Goal: Task Accomplishment & Management: Complete application form

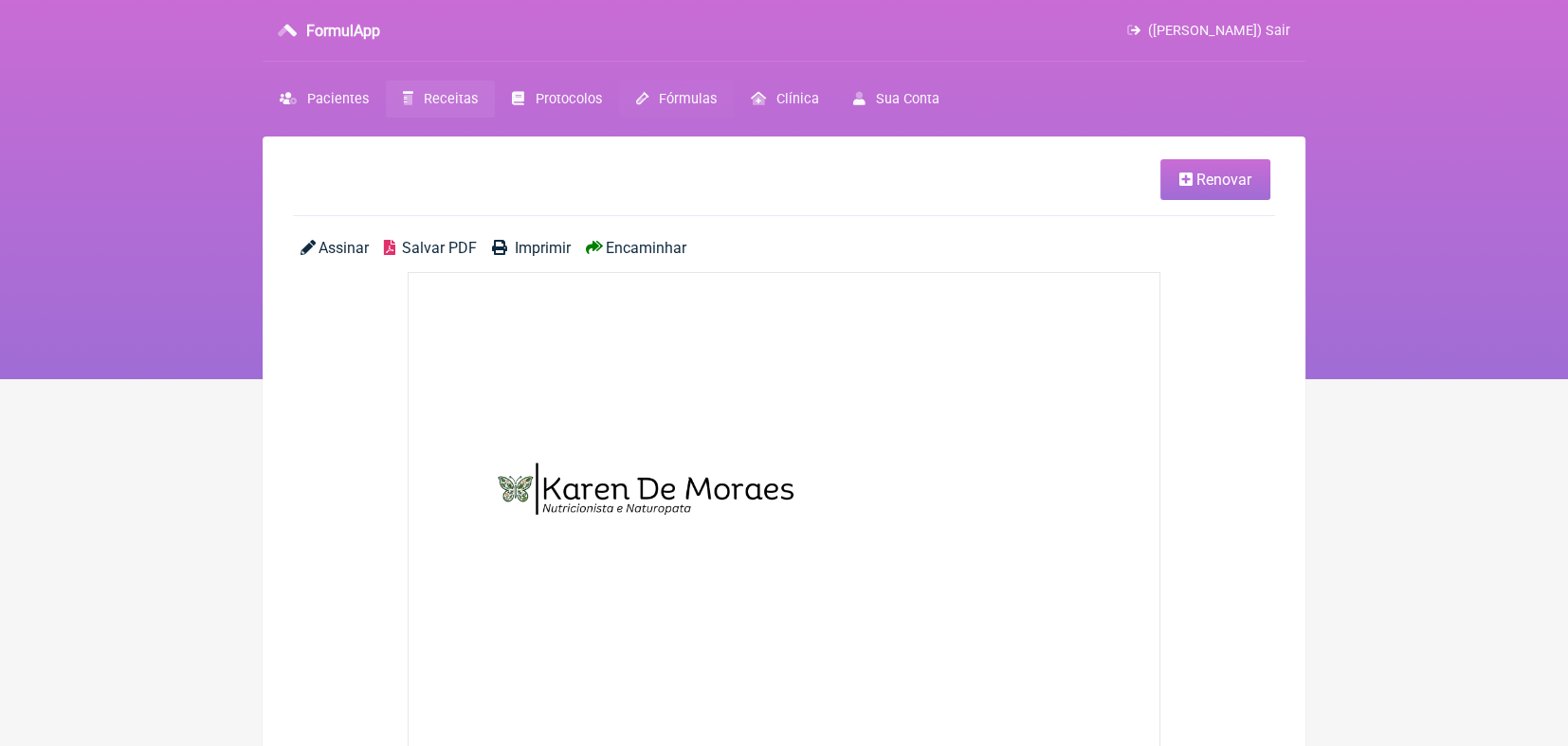
click at [669, 103] on span "Fórmulas" at bounding box center [688, 99] width 58 height 16
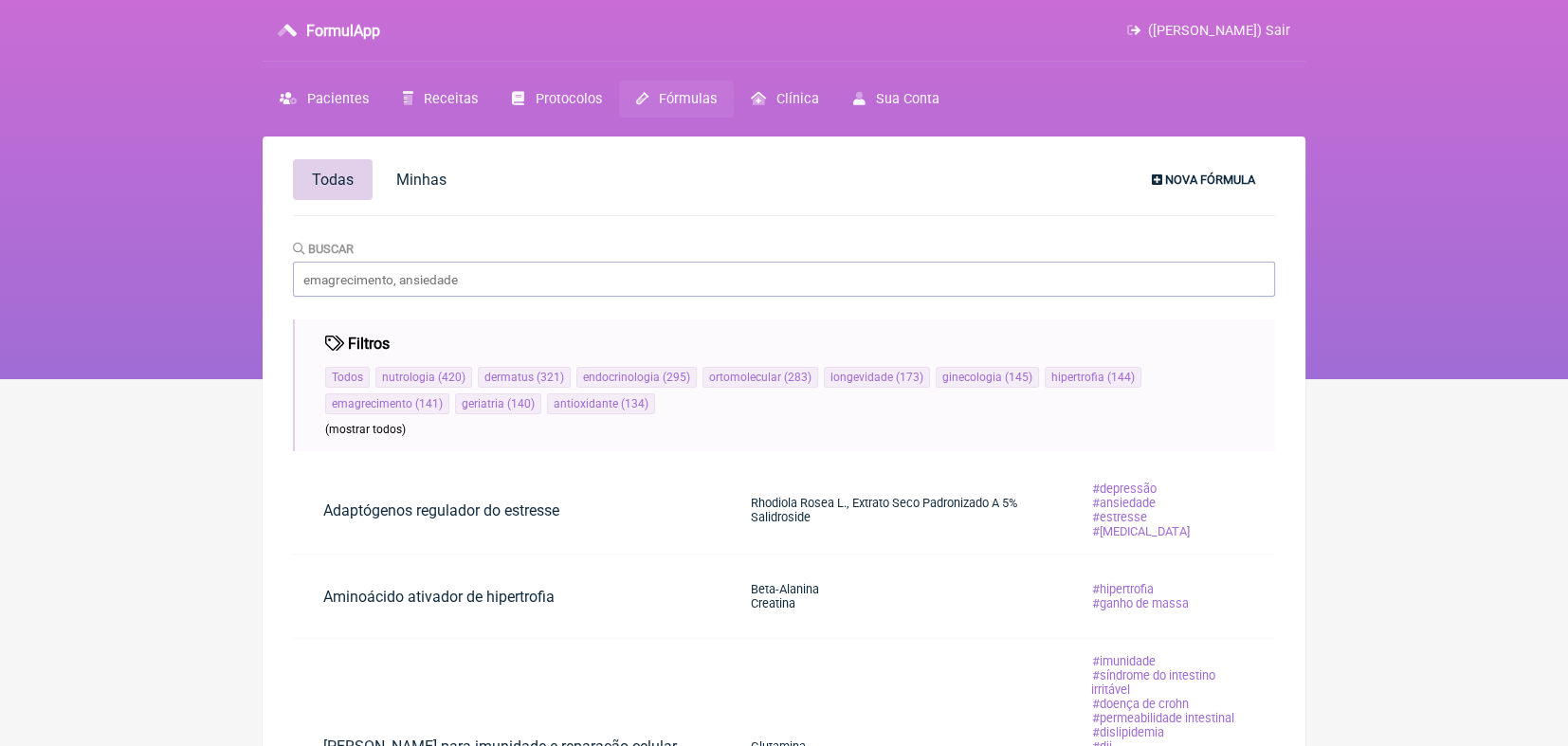
click at [1192, 177] on span "Nova Fórmula" at bounding box center [1210, 179] width 90 height 14
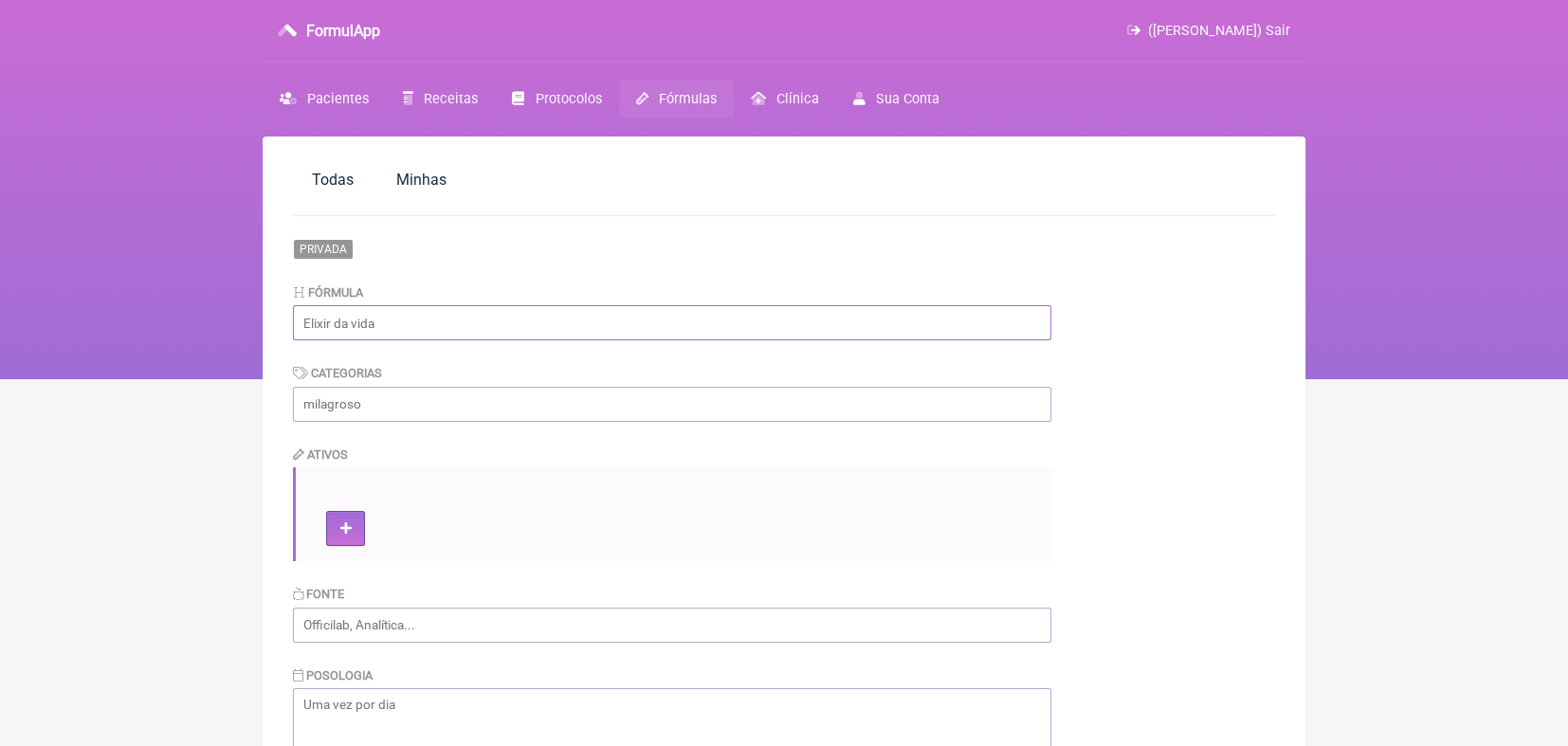
click at [513, 325] on input "text" at bounding box center [672, 322] width 759 height 35
type input "d"
type input "Digestivo"
click at [477, 398] on input "text" at bounding box center [672, 403] width 759 height 35
type input "Fitoterápico"
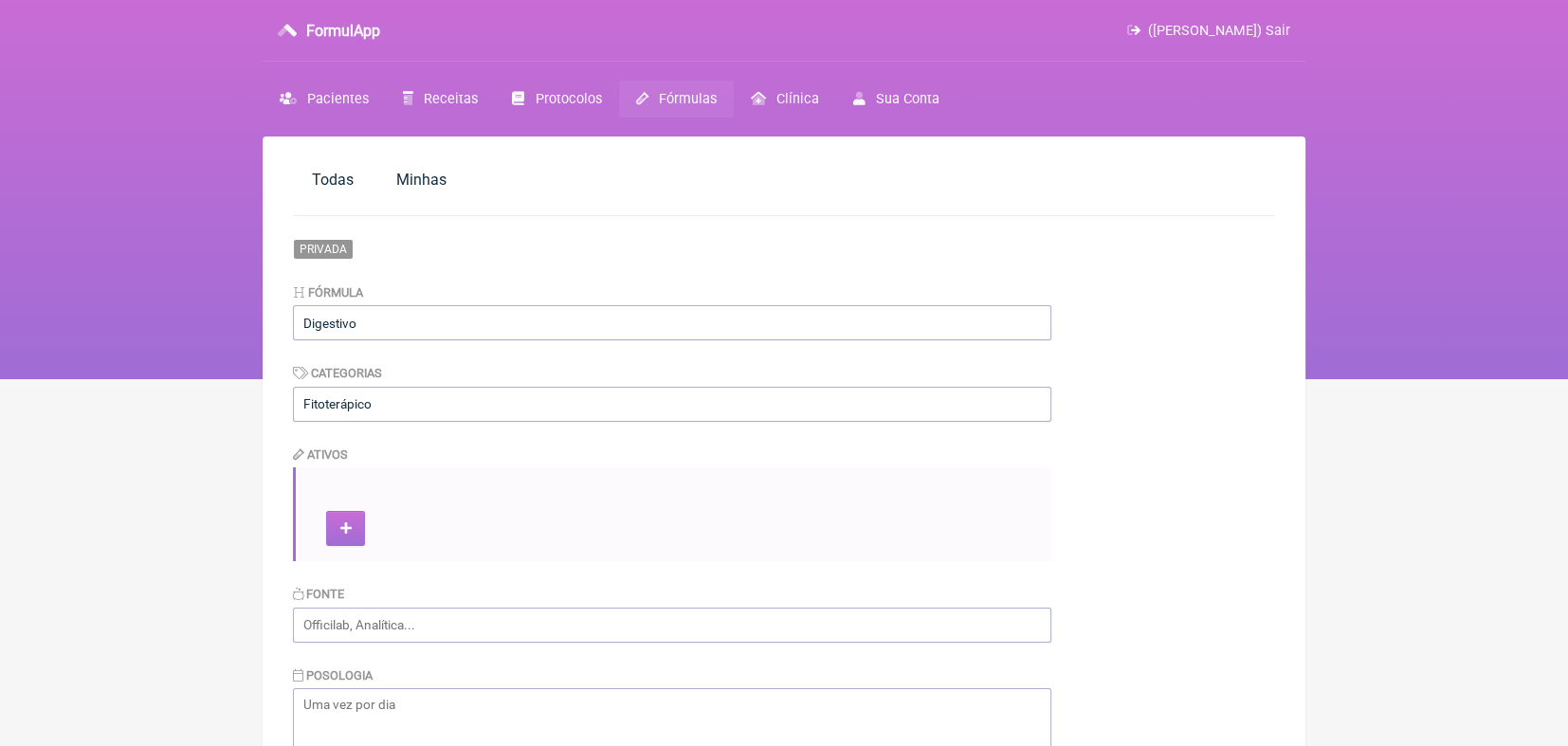
click at [349, 529] on icon at bounding box center [346, 529] width 11 height 13
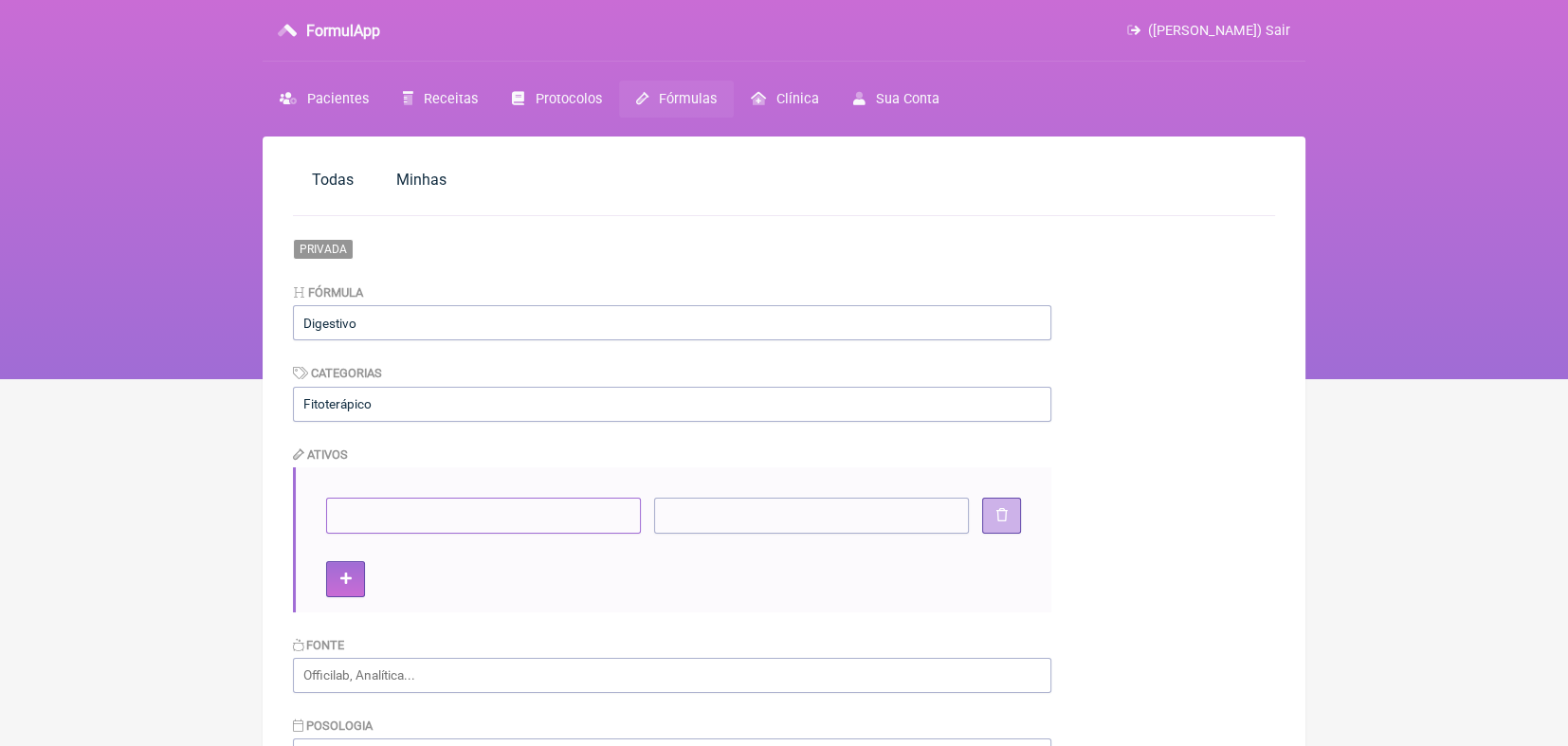
click at [356, 513] on input"] at bounding box center [482, 514] width 314 height 35
type input"] "Espinheira Santa"
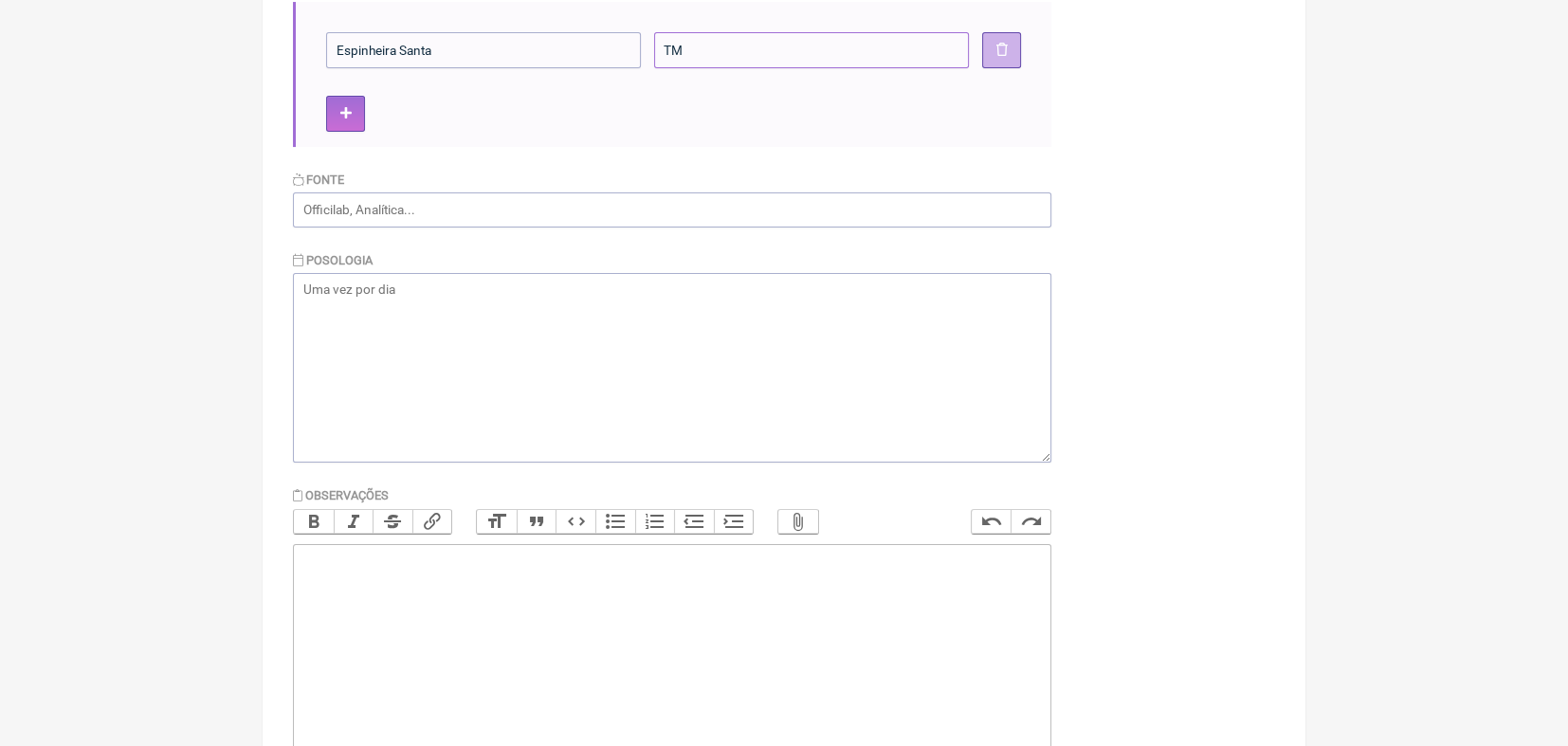
scroll to position [346, 0]
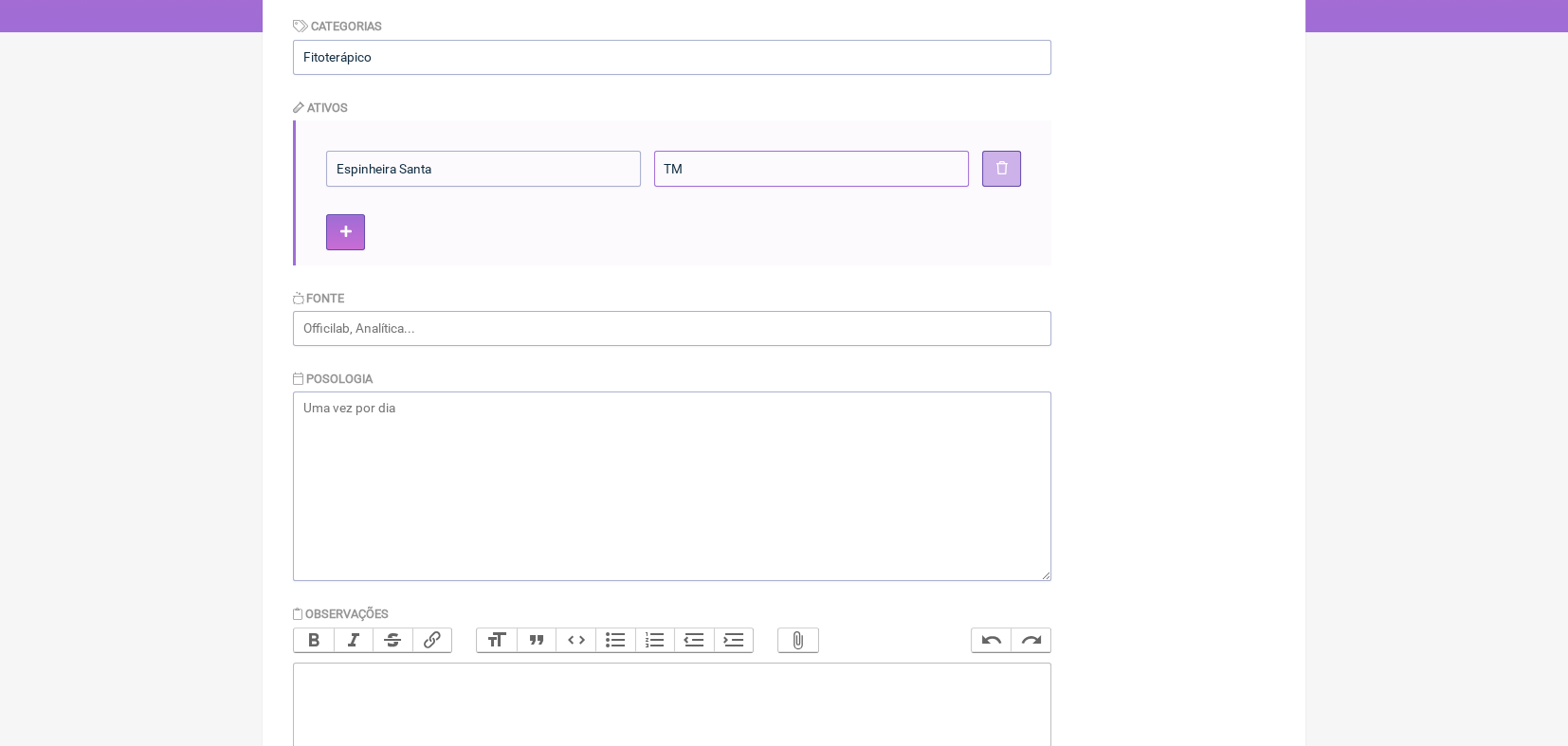
type input"] "TM"
click at [561, 407] on textarea at bounding box center [672, 486] width 759 height 190
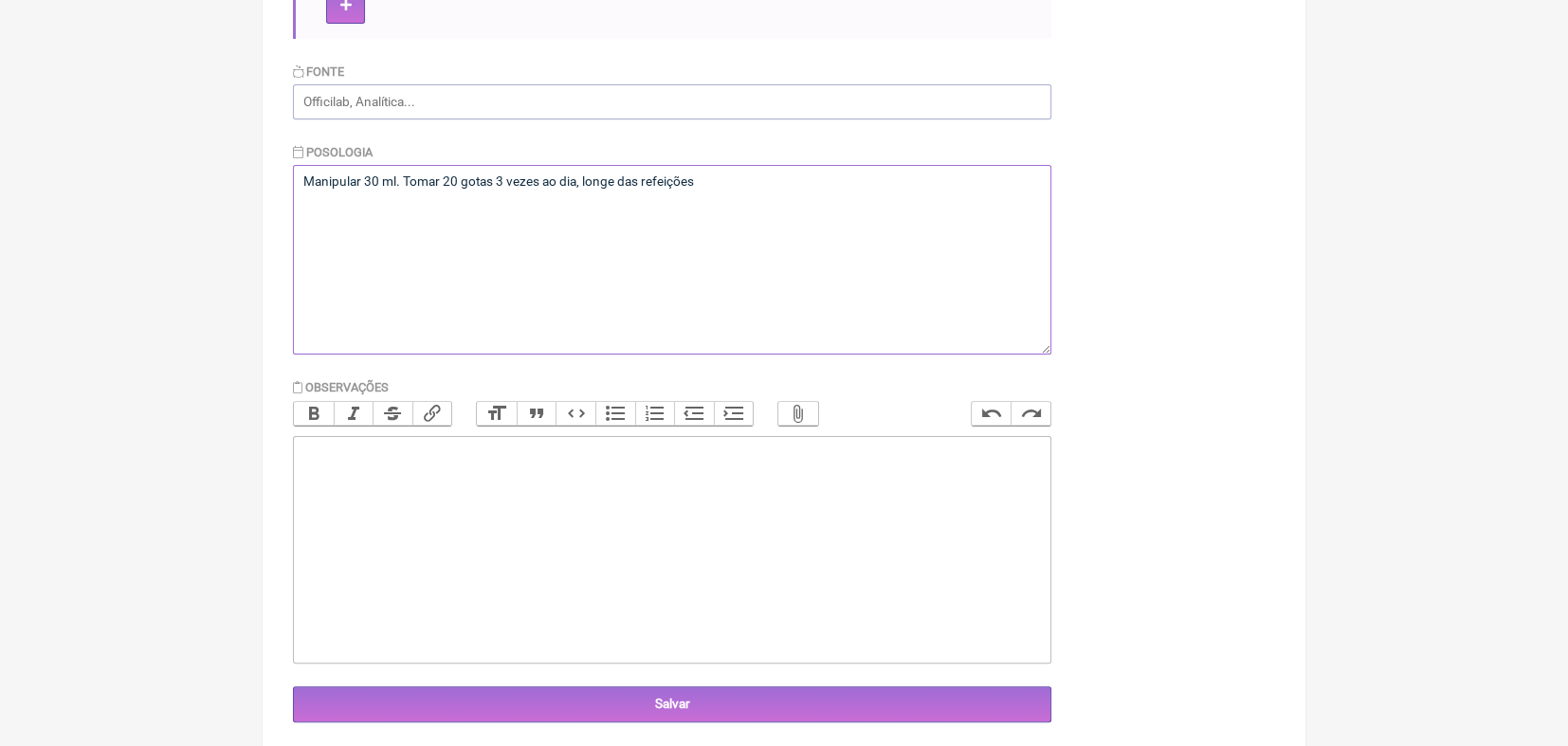
scroll to position [581, 0]
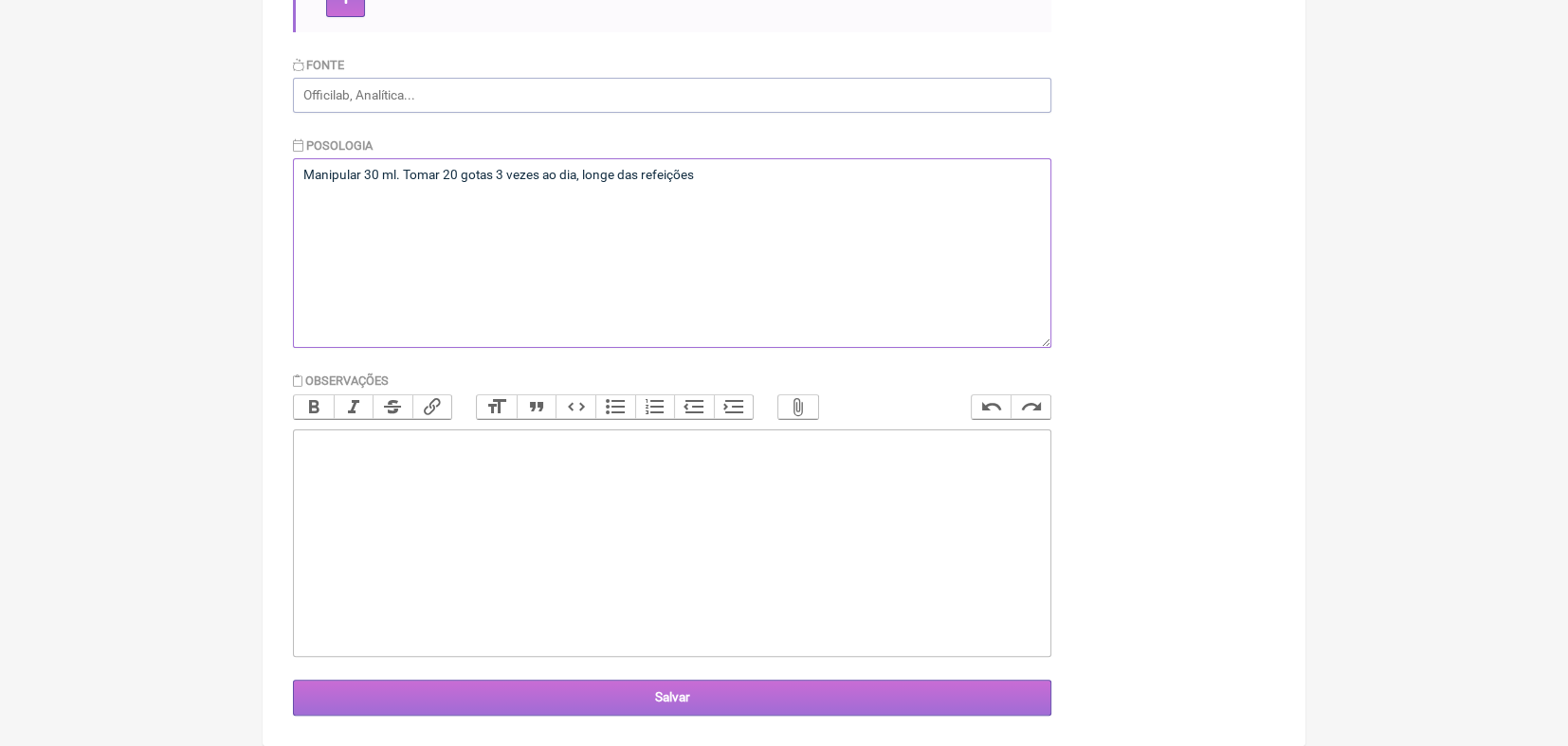
type textarea "Manipular 30 ml. Tomar 20 gotas 3 vezes ao dia, longe das refeições"
click at [683, 690] on input "Salvar" at bounding box center [672, 697] width 759 height 35
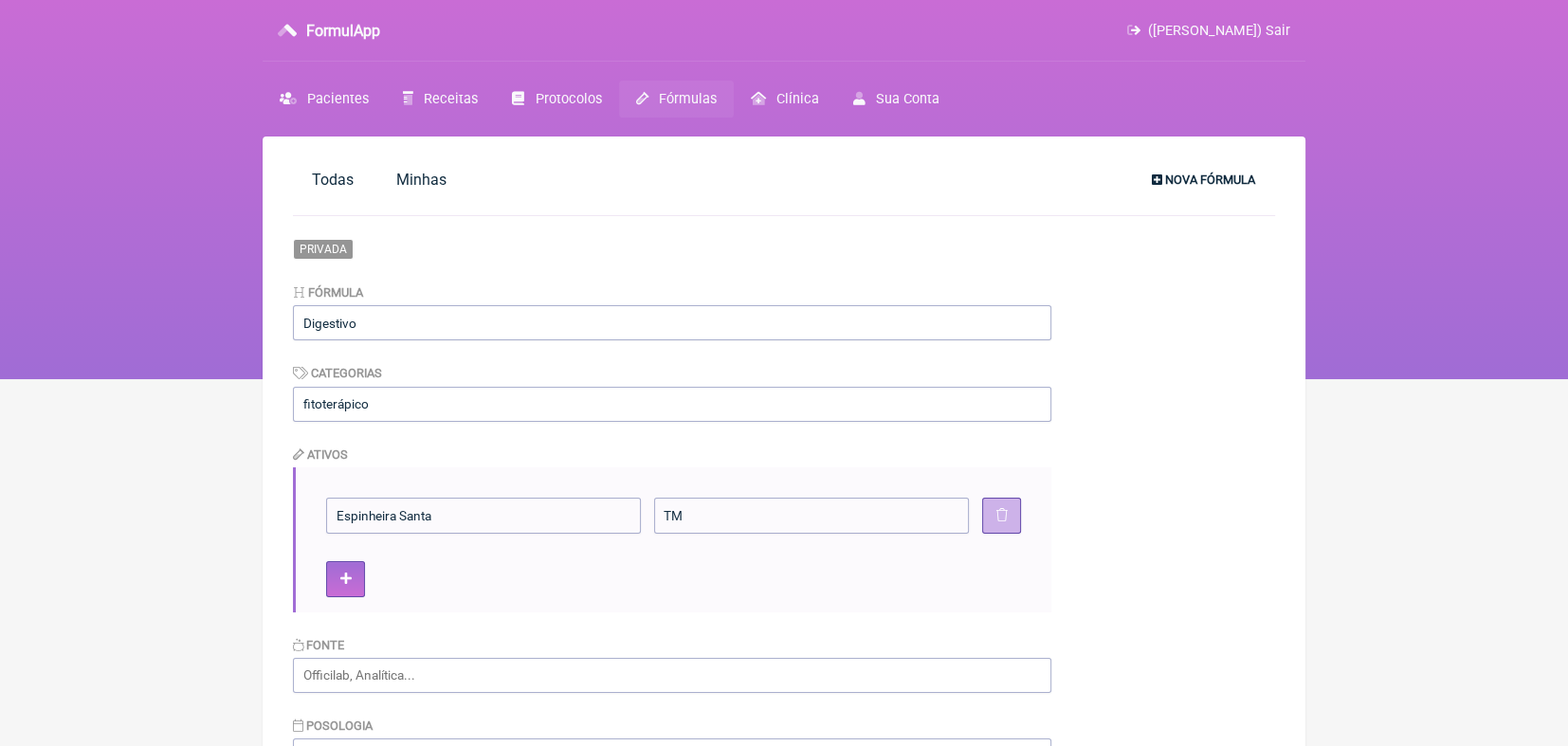
click at [1221, 175] on span "Nova Fórmula" at bounding box center [1210, 179] width 90 height 14
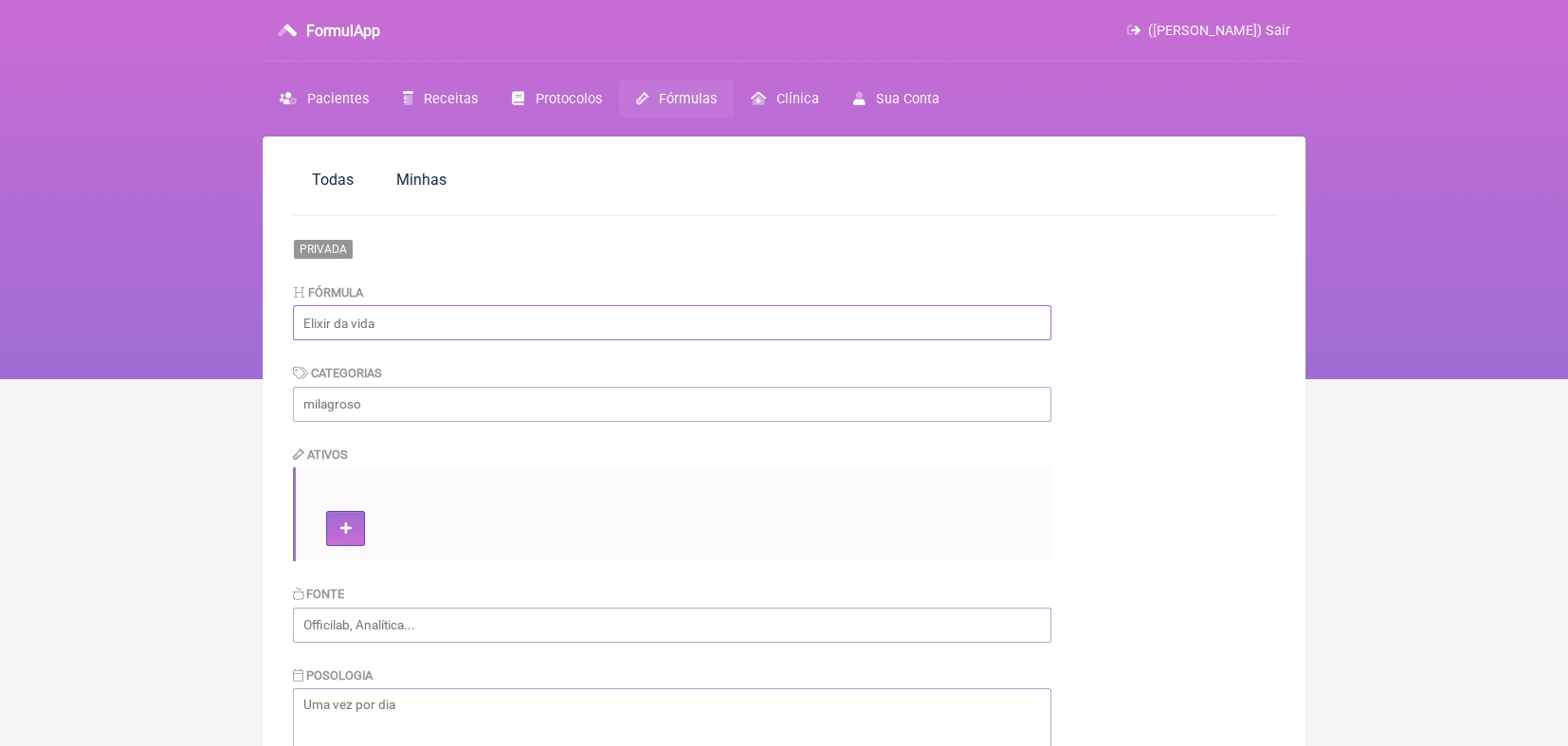
click at [508, 327] on input "text" at bounding box center [672, 322] width 759 height 35
type input "Tintura digestiva"
type input "Fitoterápico"
click at [354, 532] on button at bounding box center [345, 528] width 39 height 35
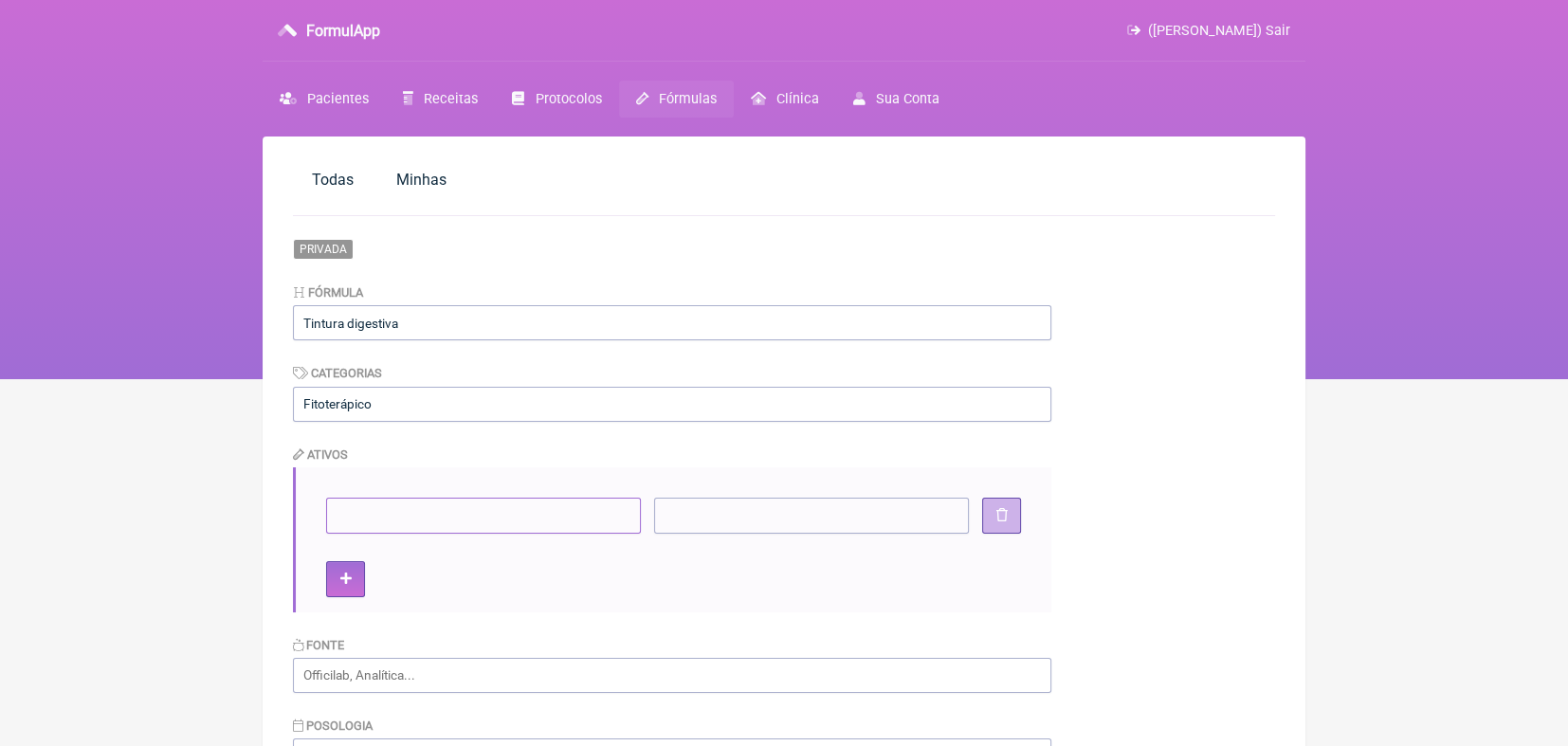
click at [368, 518] on input"] at bounding box center [482, 514] width 314 height 35
type input"] "Alcaçuz"
type input"] "33%"
click at [422, 514] on input"] "Alcaçuz" at bounding box center [482, 514] width 314 height 35
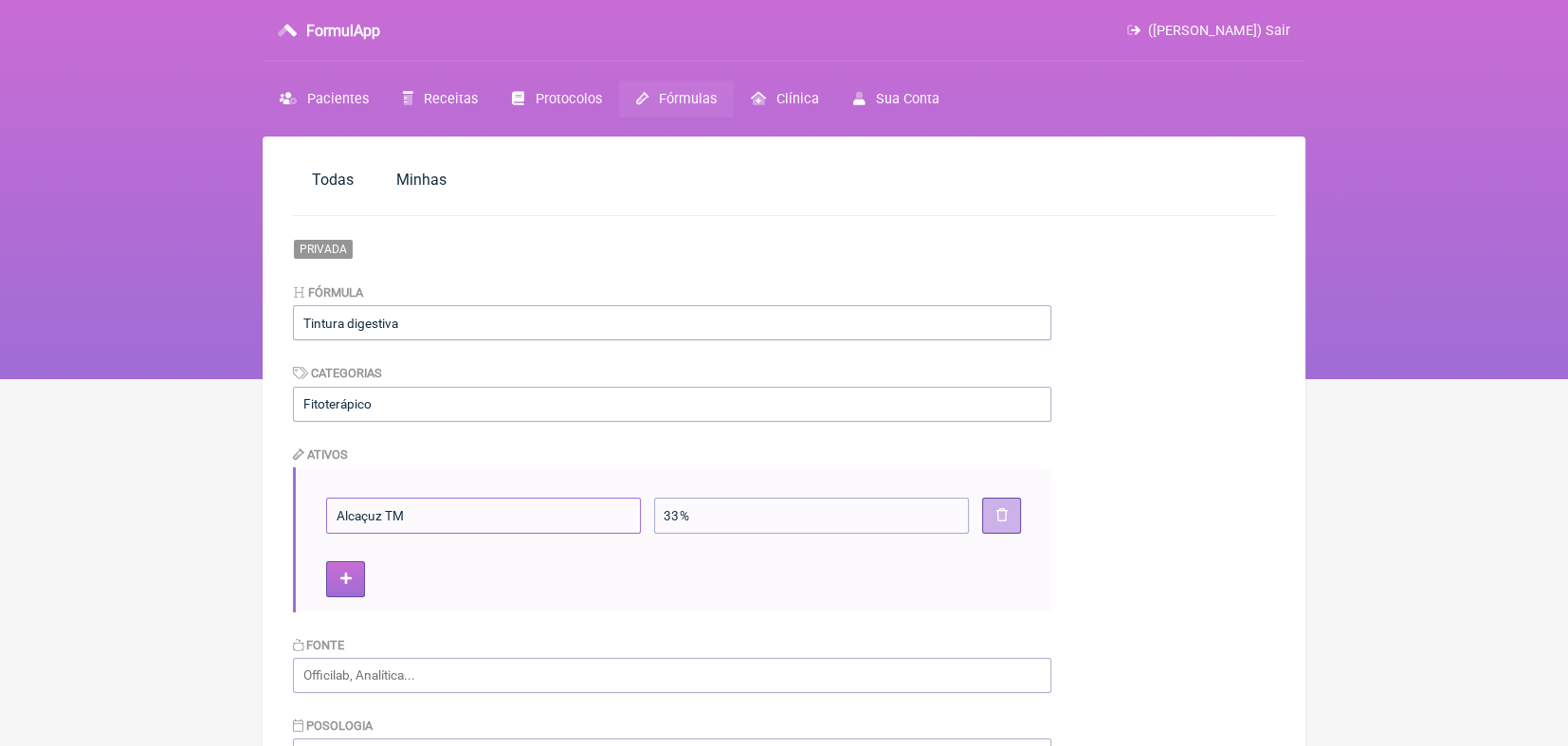
type input"] "Alcaçuz TM"
click at [347, 584] on icon at bounding box center [346, 579] width 11 height 13
click at [341, 628] on icon at bounding box center [346, 629] width 11 height 13
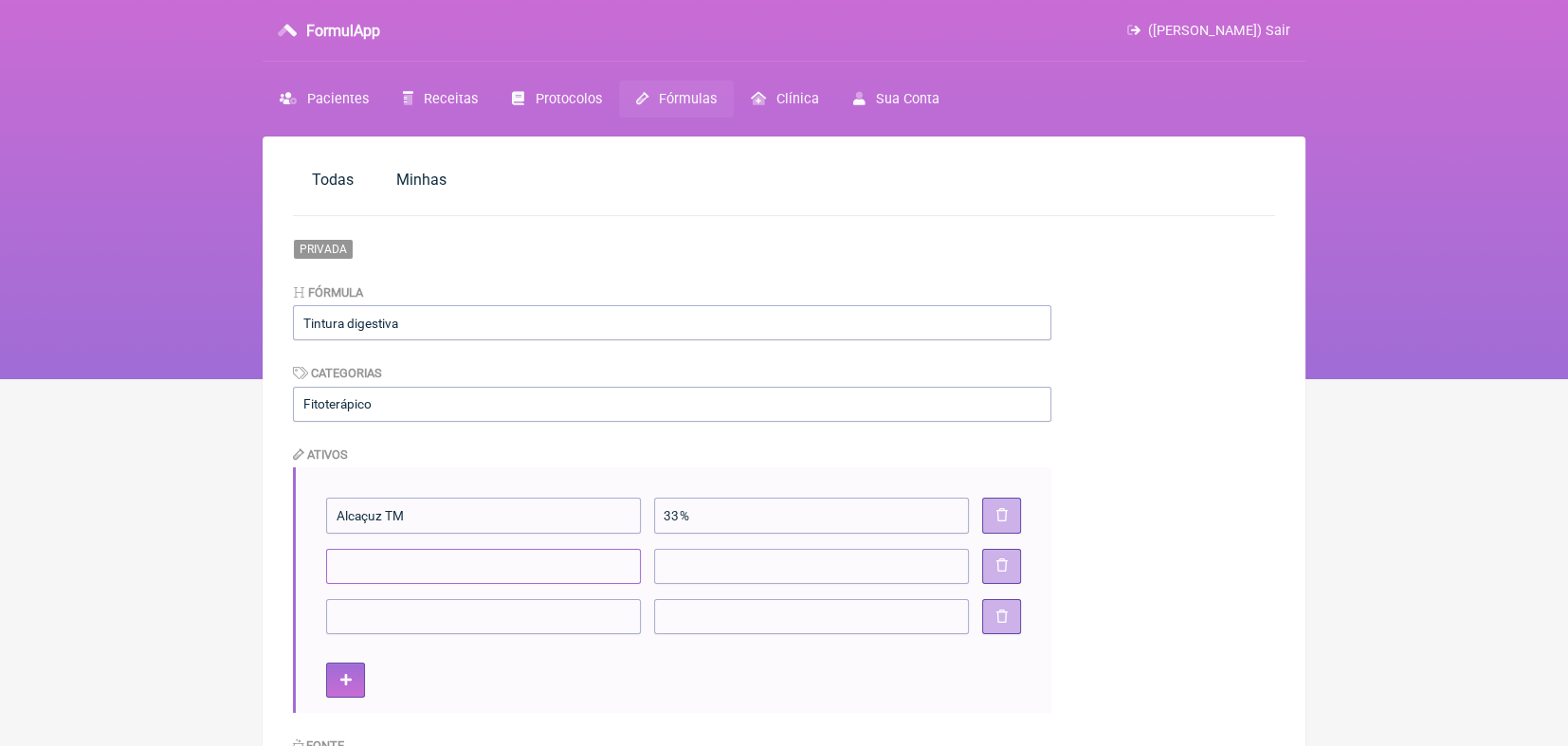
click at [356, 573] on input"] at bounding box center [482, 566] width 314 height 35
type input"] "Anis Estrelado TM"
click at [680, 569] on input"] at bounding box center [811, 566] width 314 height 35
type input"] "33%"
click at [611, 624] on input"] at bounding box center [482, 616] width 314 height 35
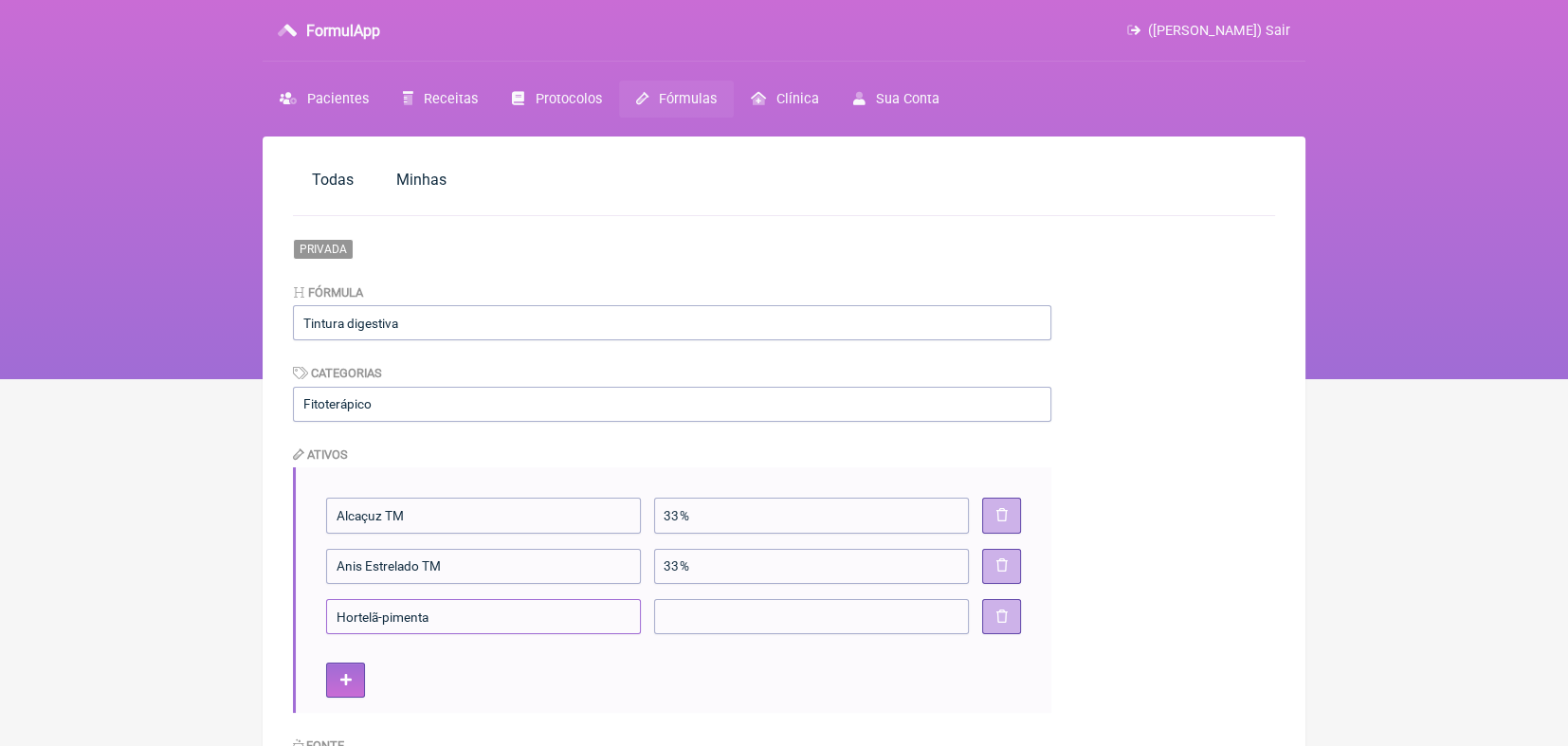
type input"] "Hortelã-pimenta"
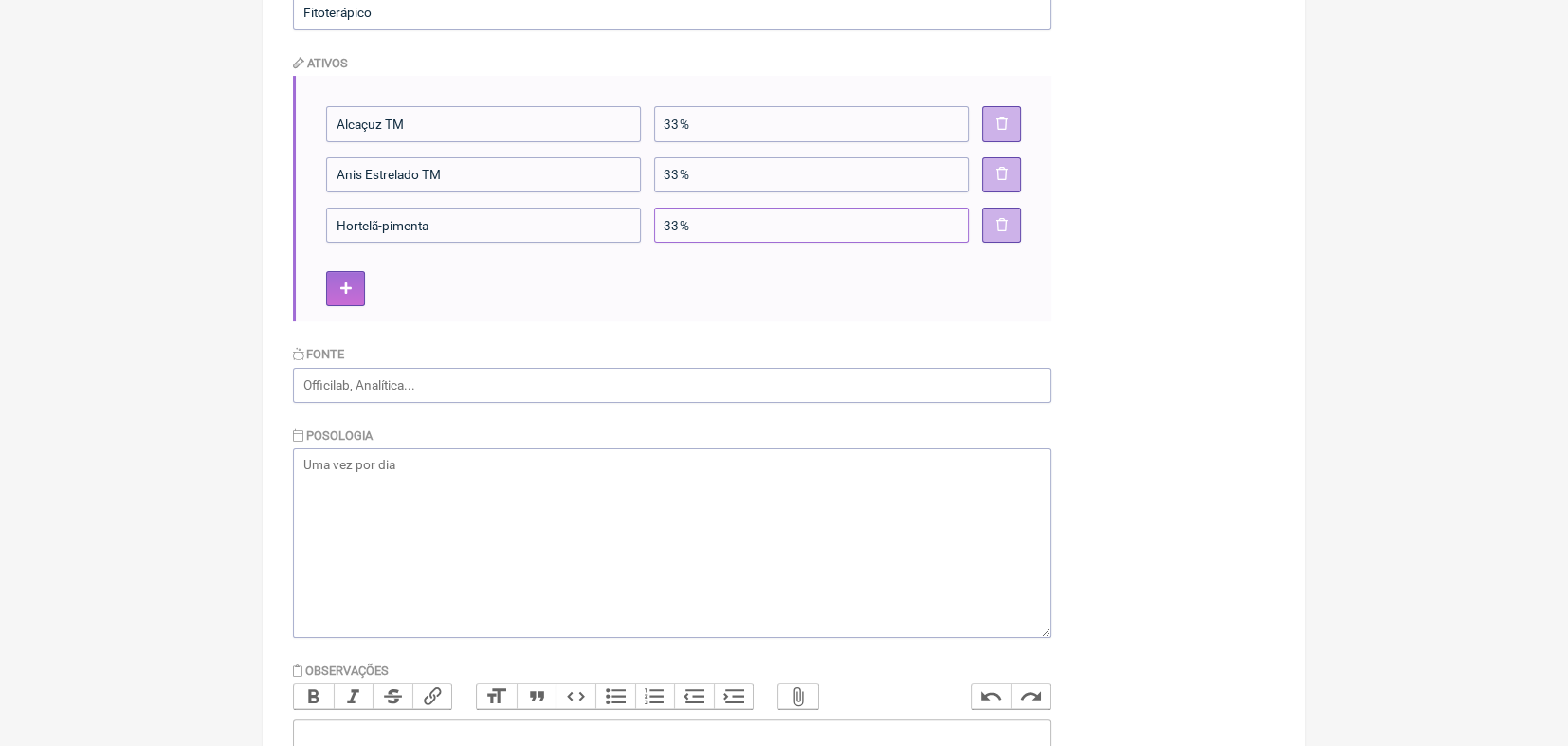
scroll to position [401, 0]
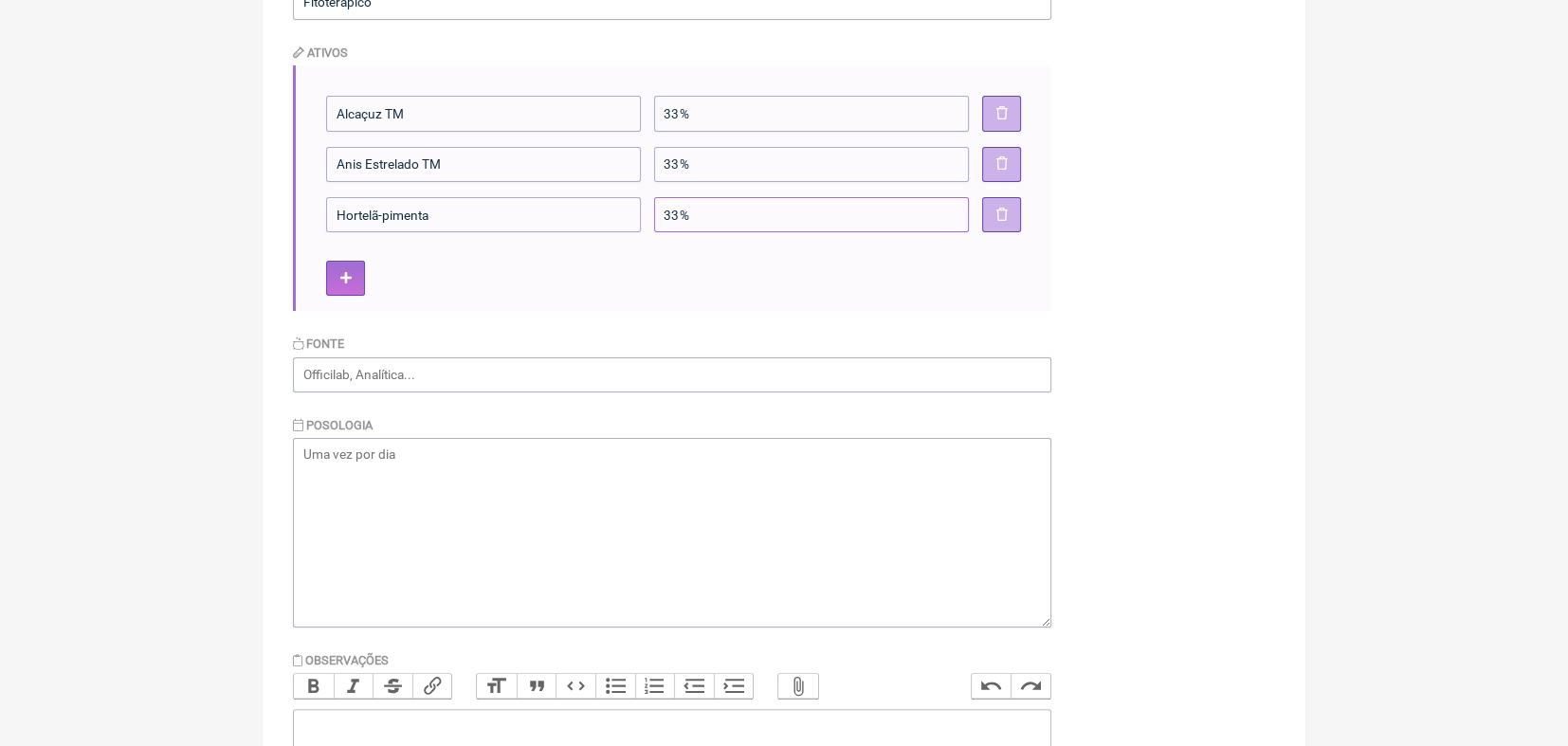
type input"] "33%"
click at [483, 448] on textarea at bounding box center [672, 532] width 759 height 190
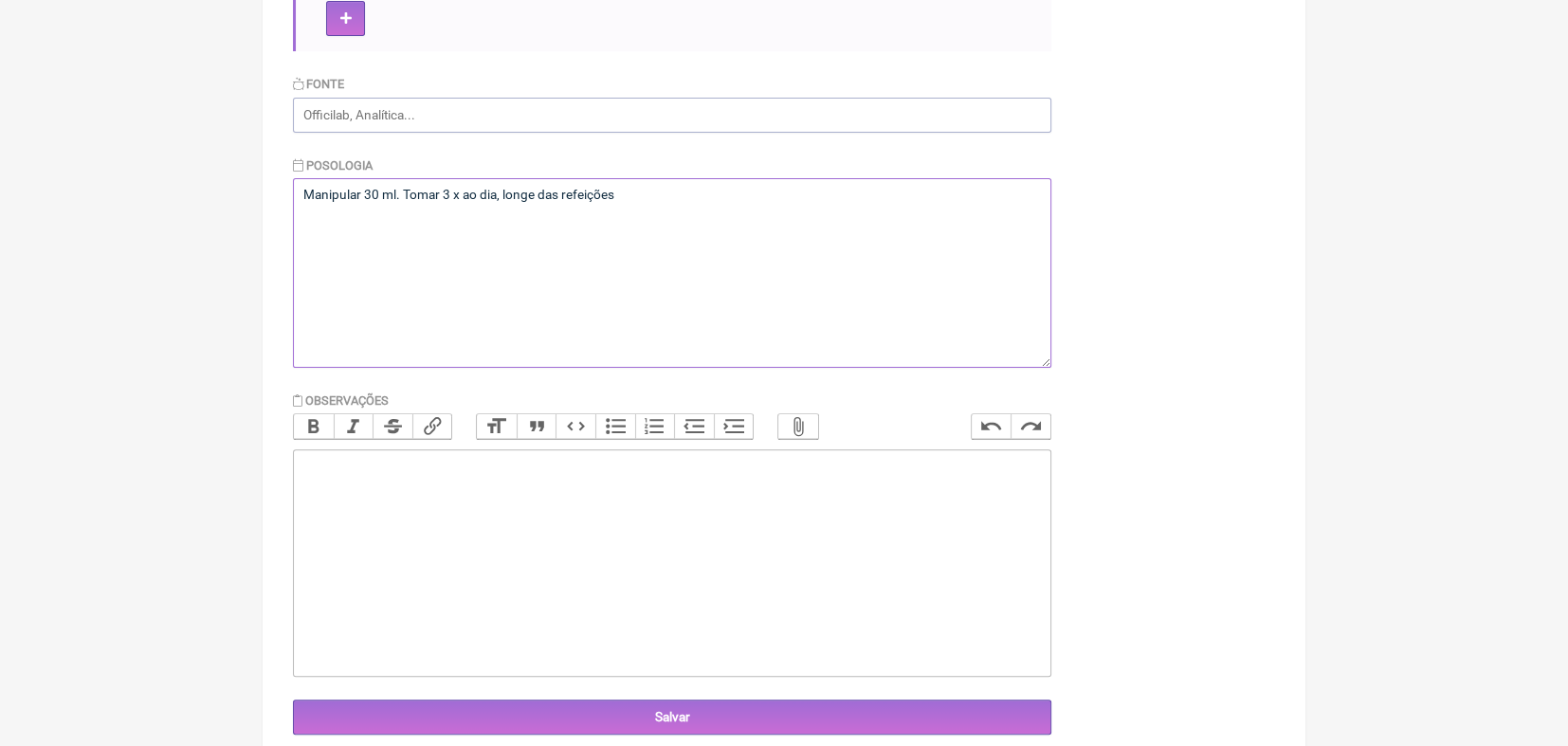
scroll to position [682, 0]
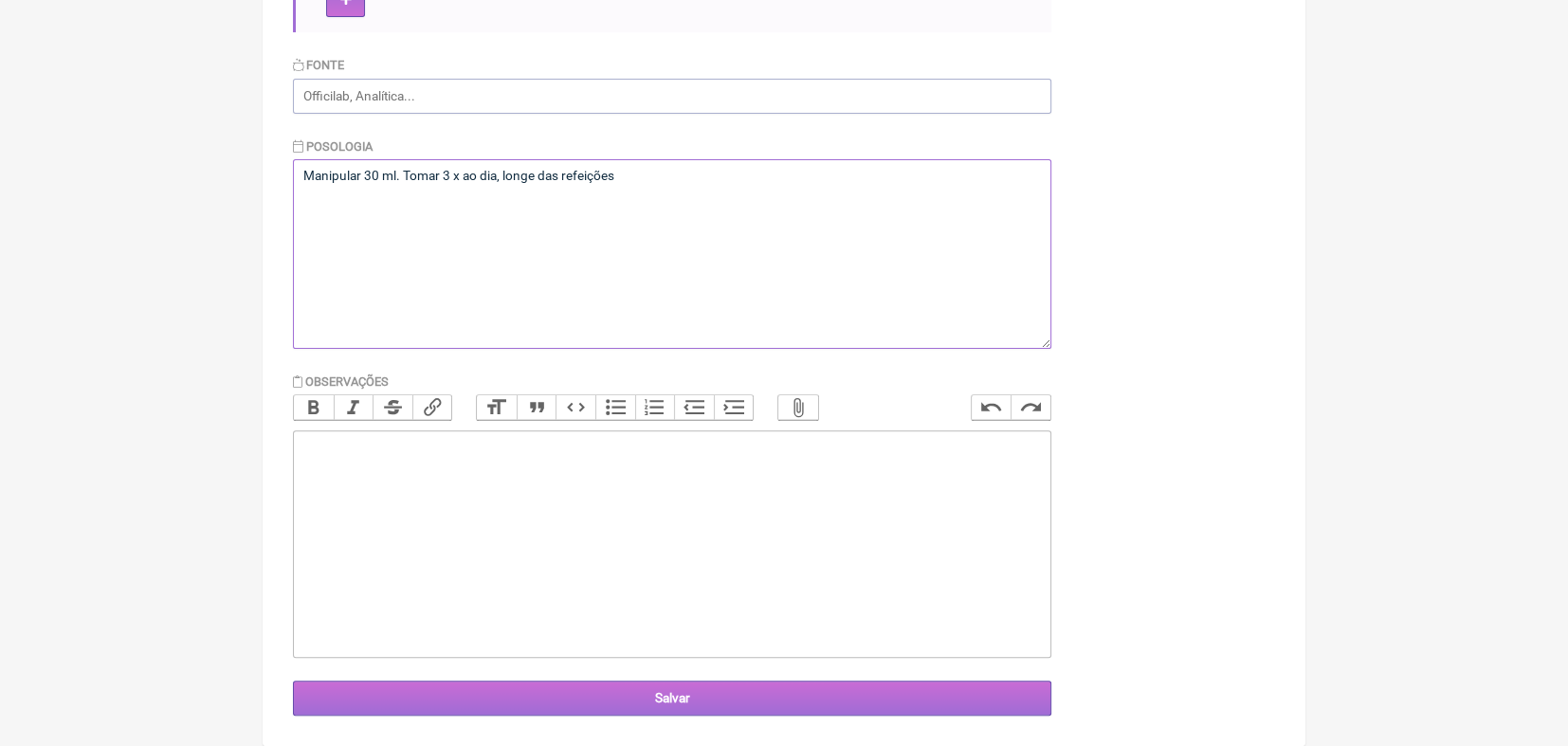
type textarea "Manipular 30 ml. Tomar 3 x ao dia, longe das refeições"
click at [666, 694] on input "Salvar" at bounding box center [672, 698] width 759 height 35
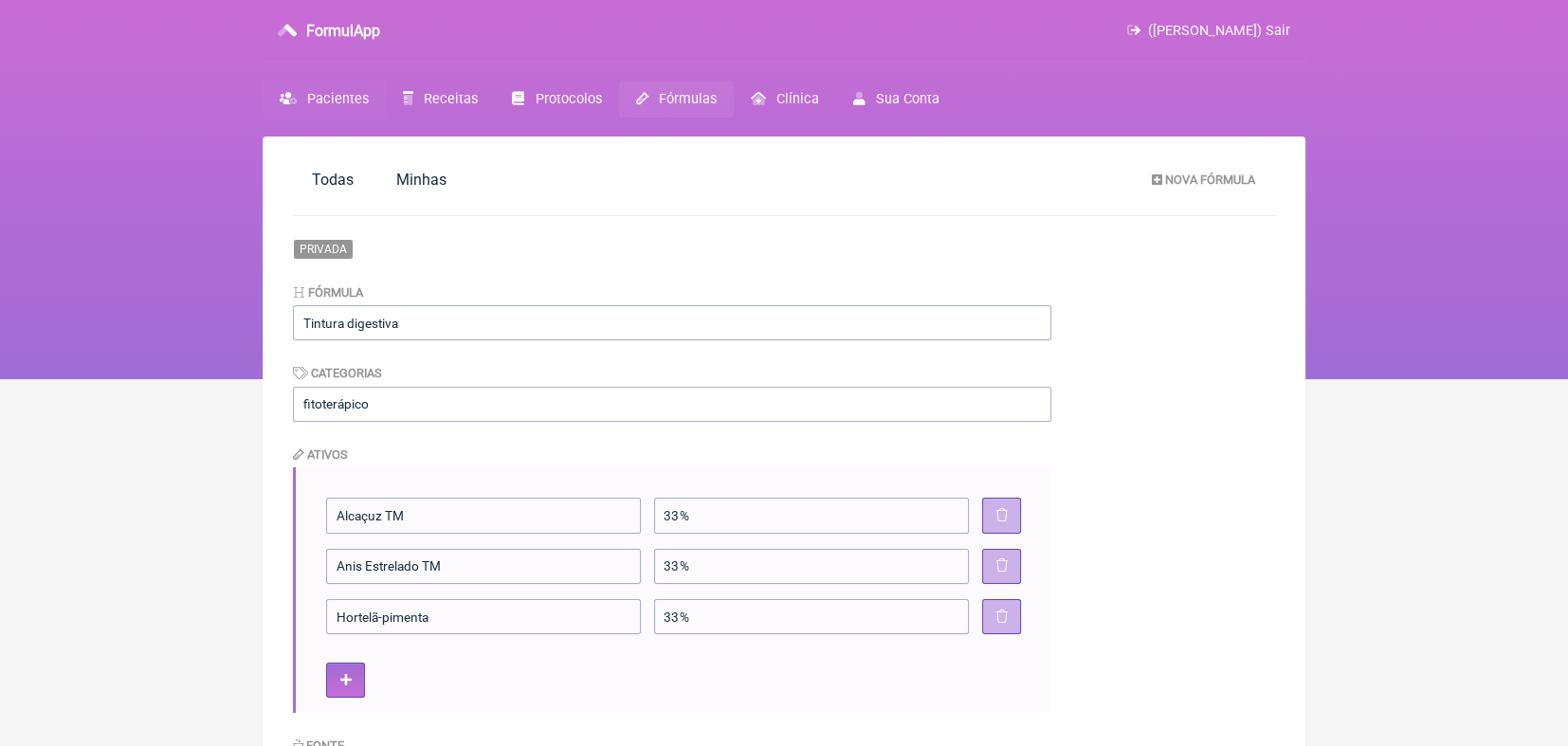
click at [350, 100] on span "Pacientes" at bounding box center [337, 99] width 62 height 16
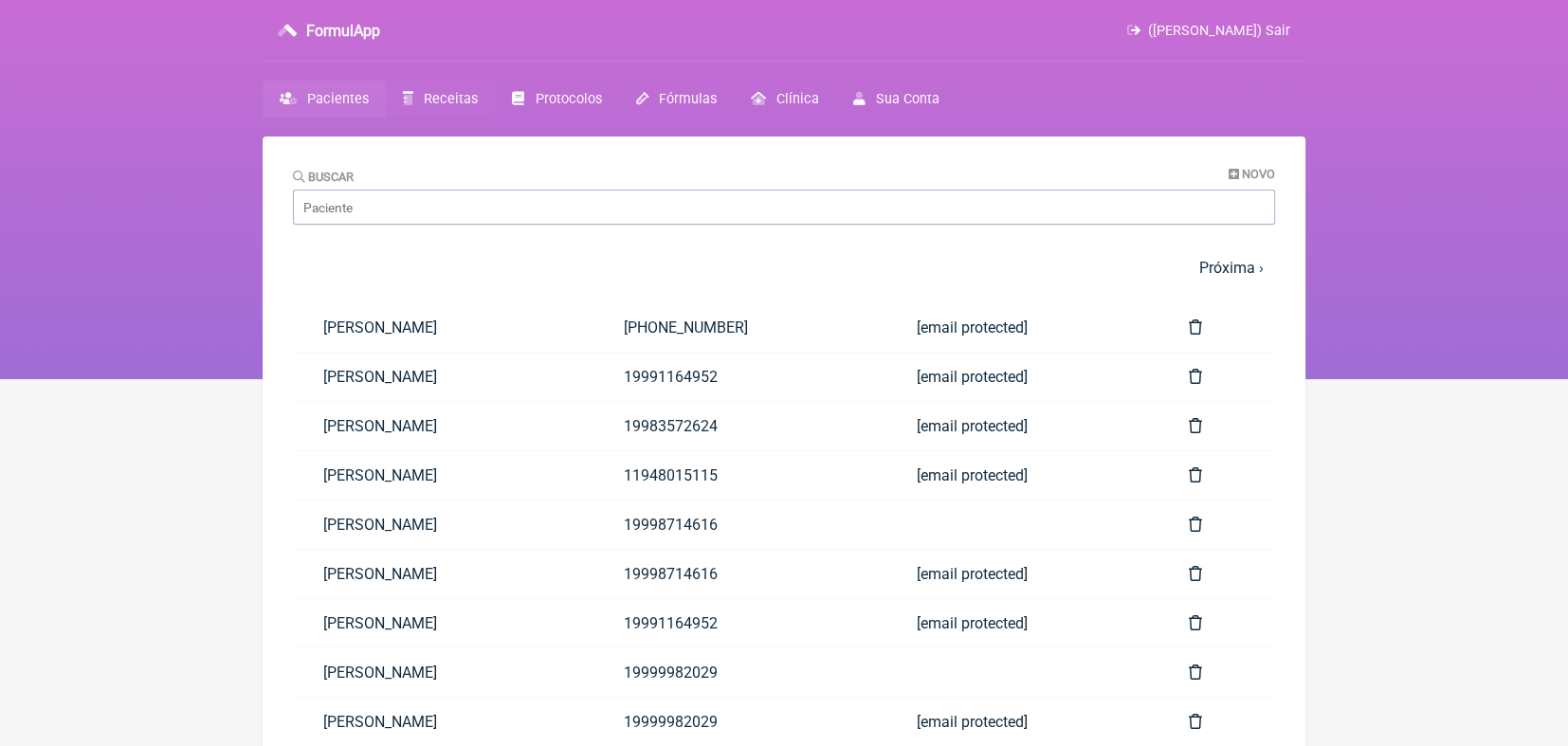
click at [459, 96] on span "Receitas" at bounding box center [450, 99] width 54 height 16
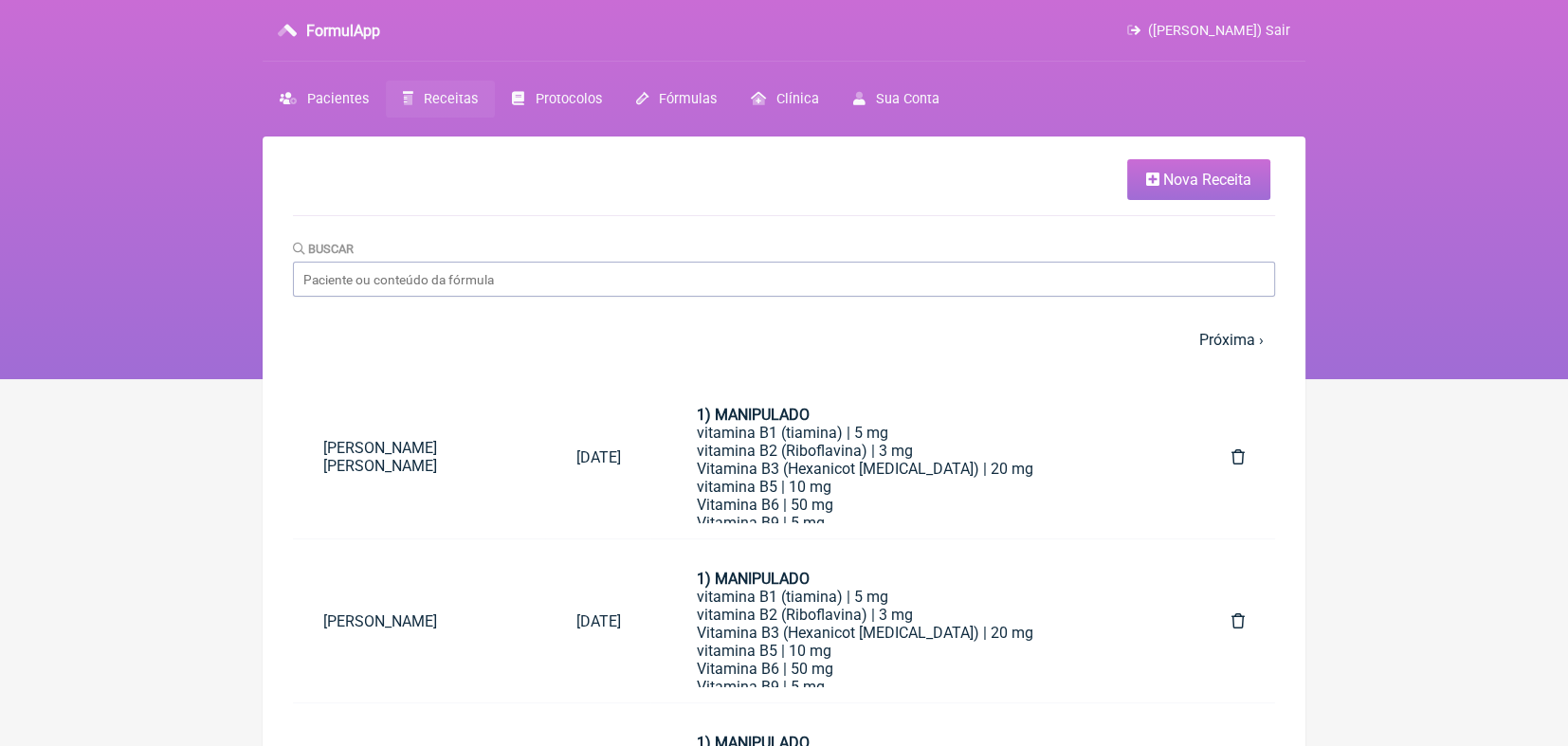
click at [1214, 172] on span "Nova Receita" at bounding box center [1207, 179] width 88 height 18
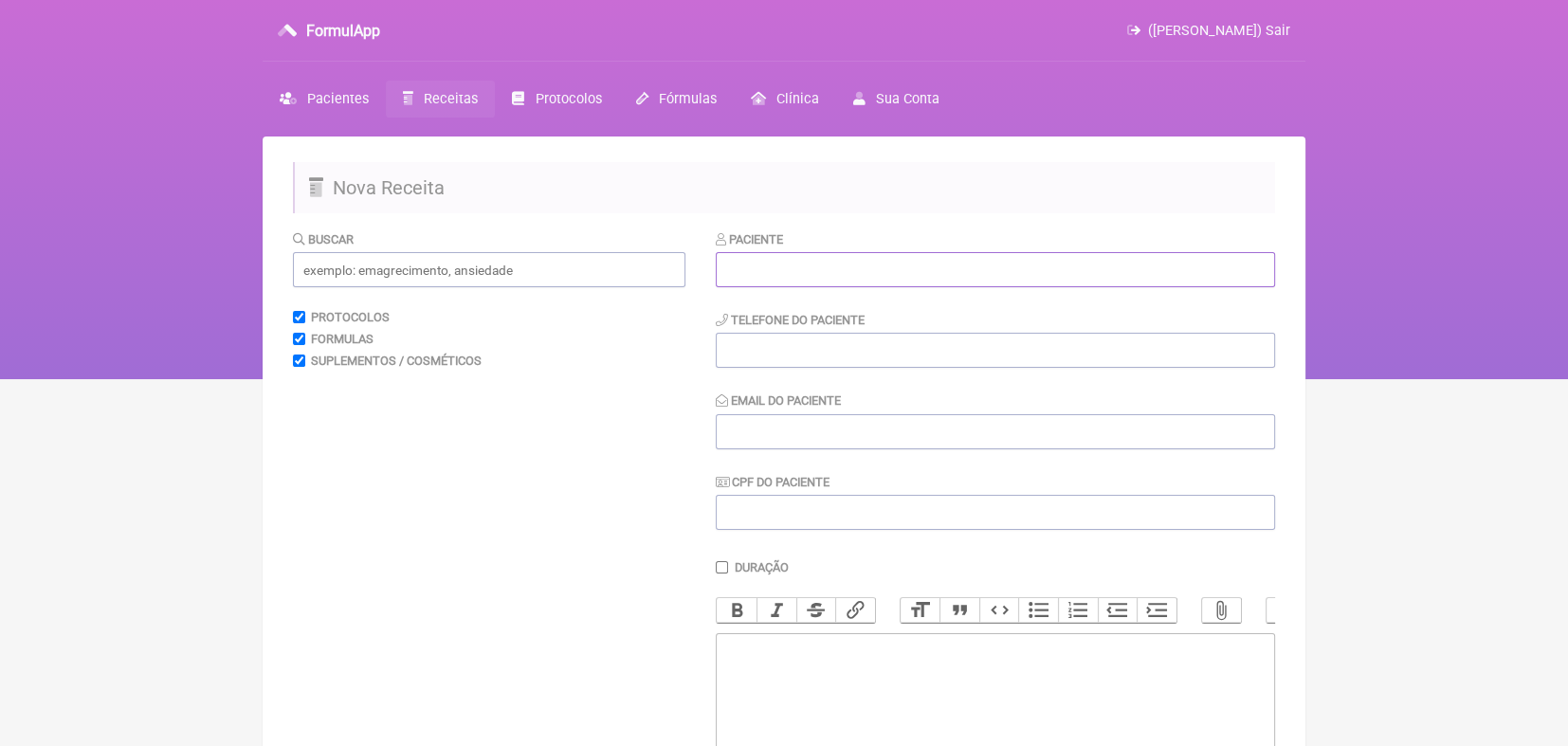
click at [778, 271] on input "text" at bounding box center [995, 270] width 559 height 35
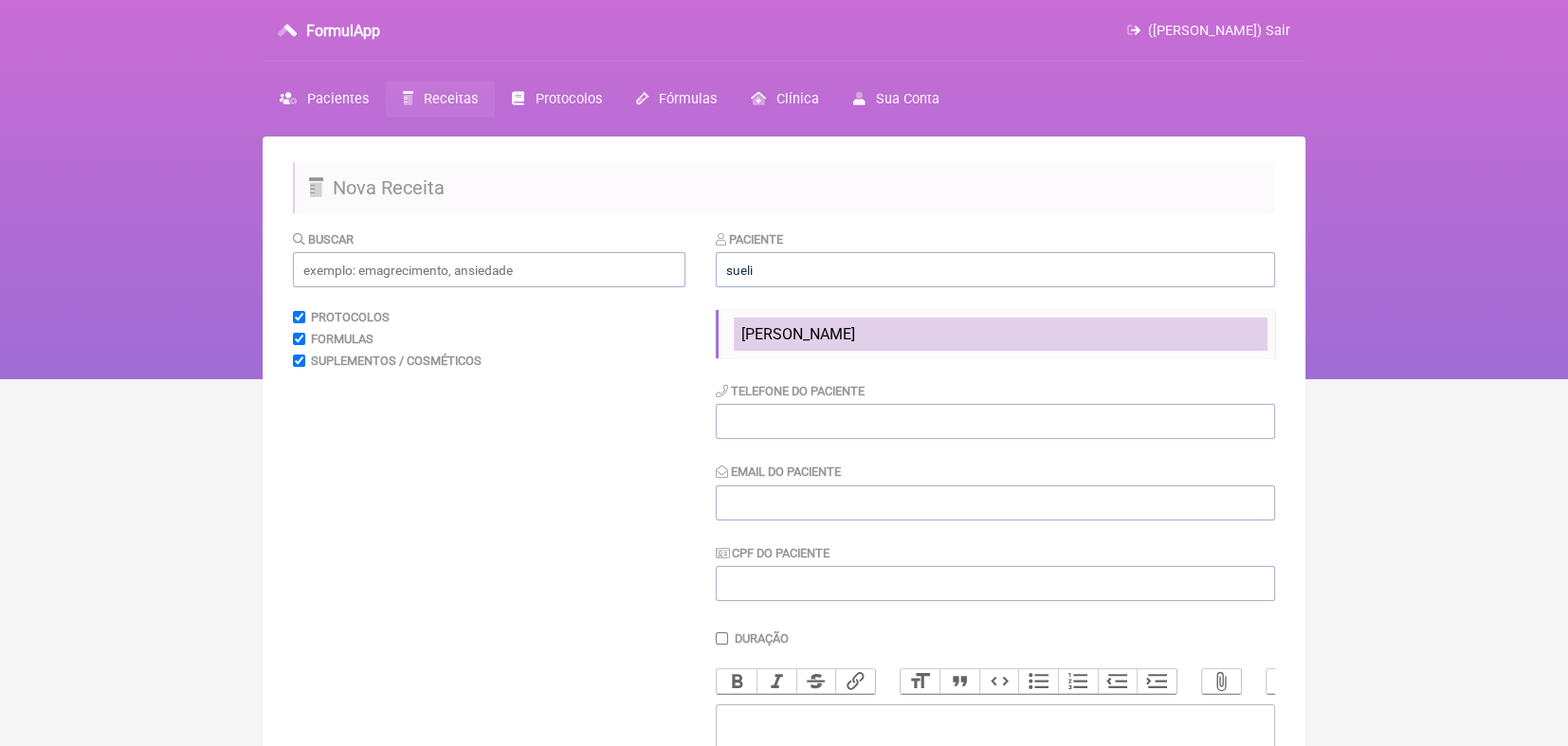
click at [765, 329] on span "Sueli de Carvalho Oliveira de Brito" at bounding box center [799, 333] width 114 height 18
type input "Sueli de Carvalho Oliveira de Brito"
type input "61984091013"
type input "moraeskaren@hotmail.com"
type input "37367943120"
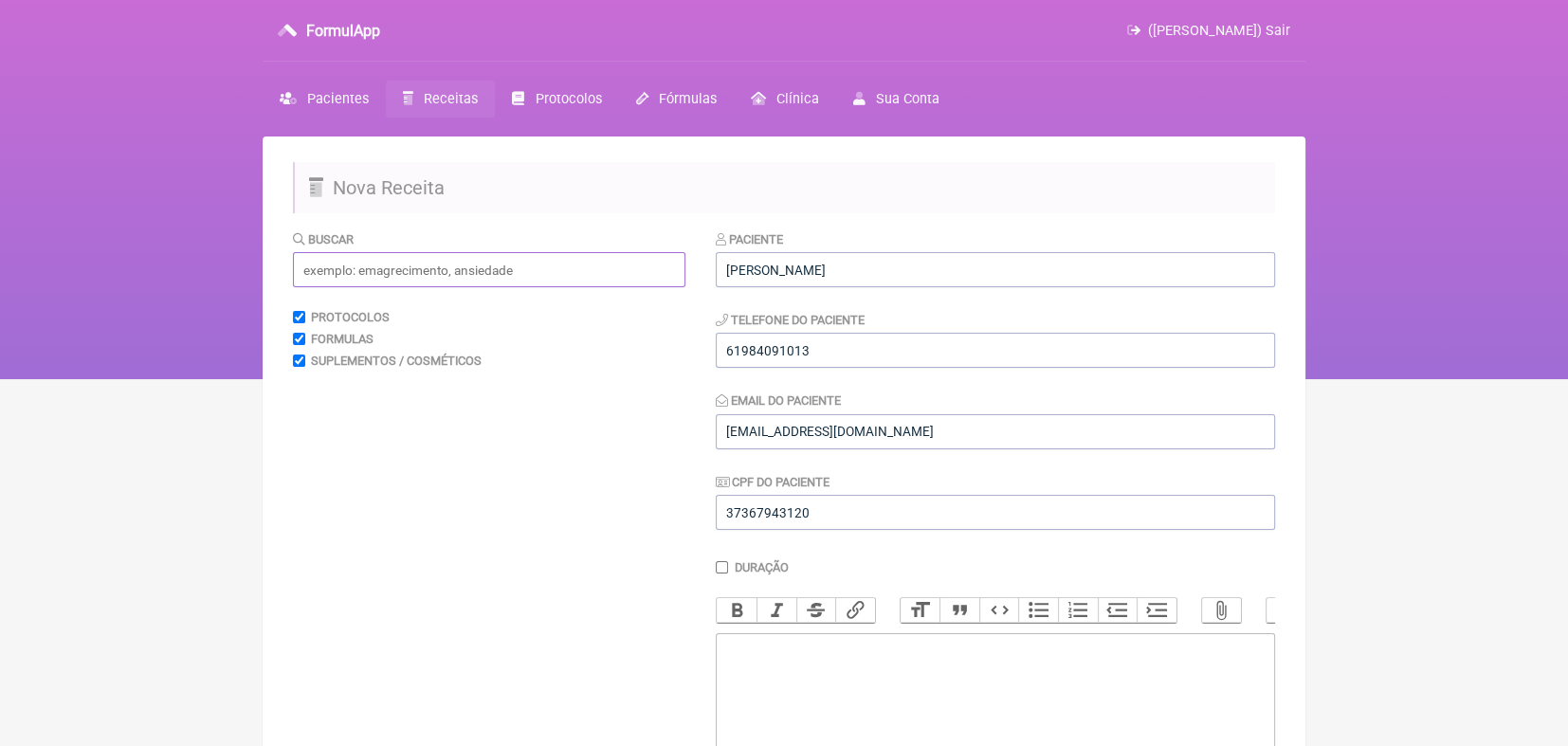
click at [558, 274] on input "text" at bounding box center [489, 270] width 392 height 35
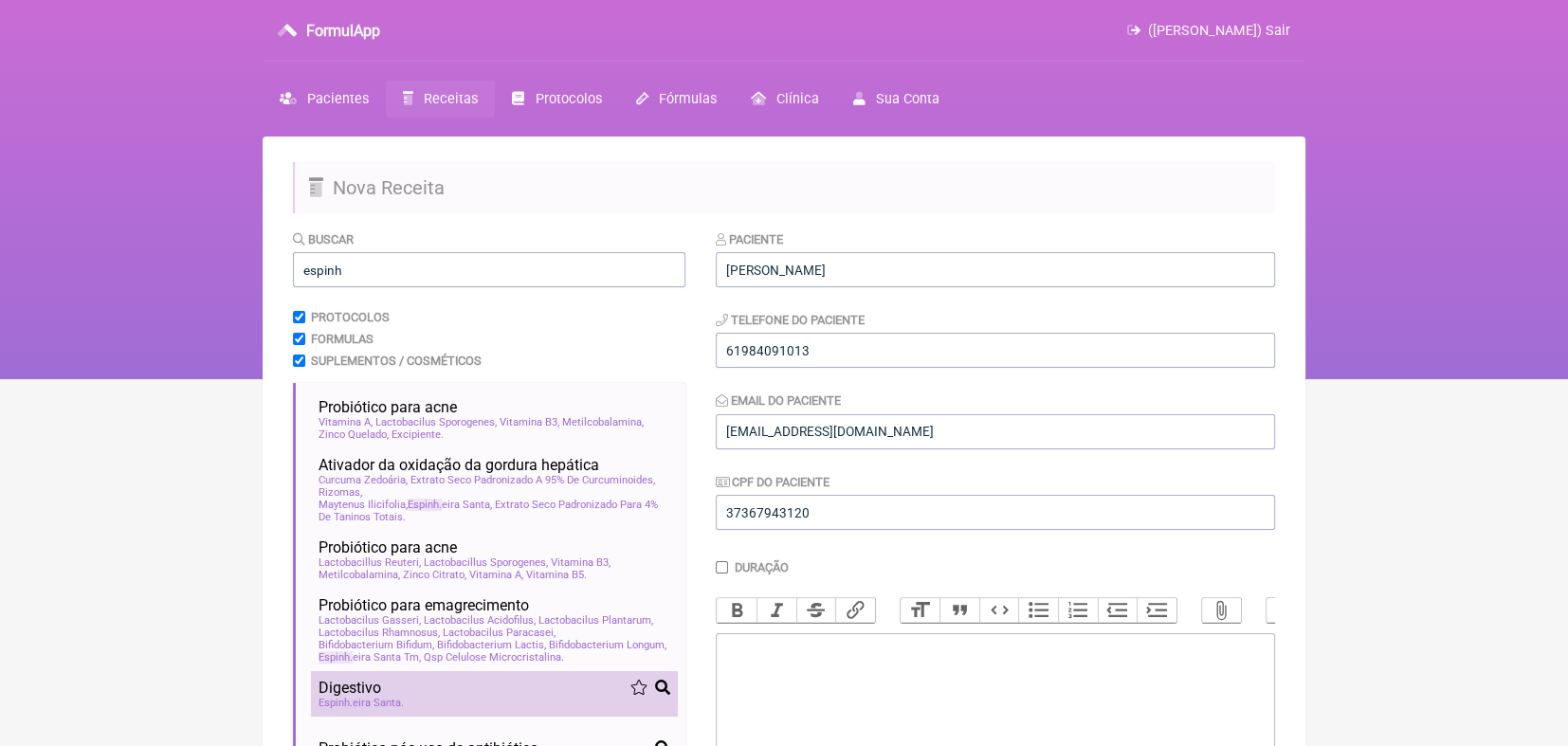
click at [381, 709] on span "Espinh eira Santa" at bounding box center [361, 702] width 85 height 12
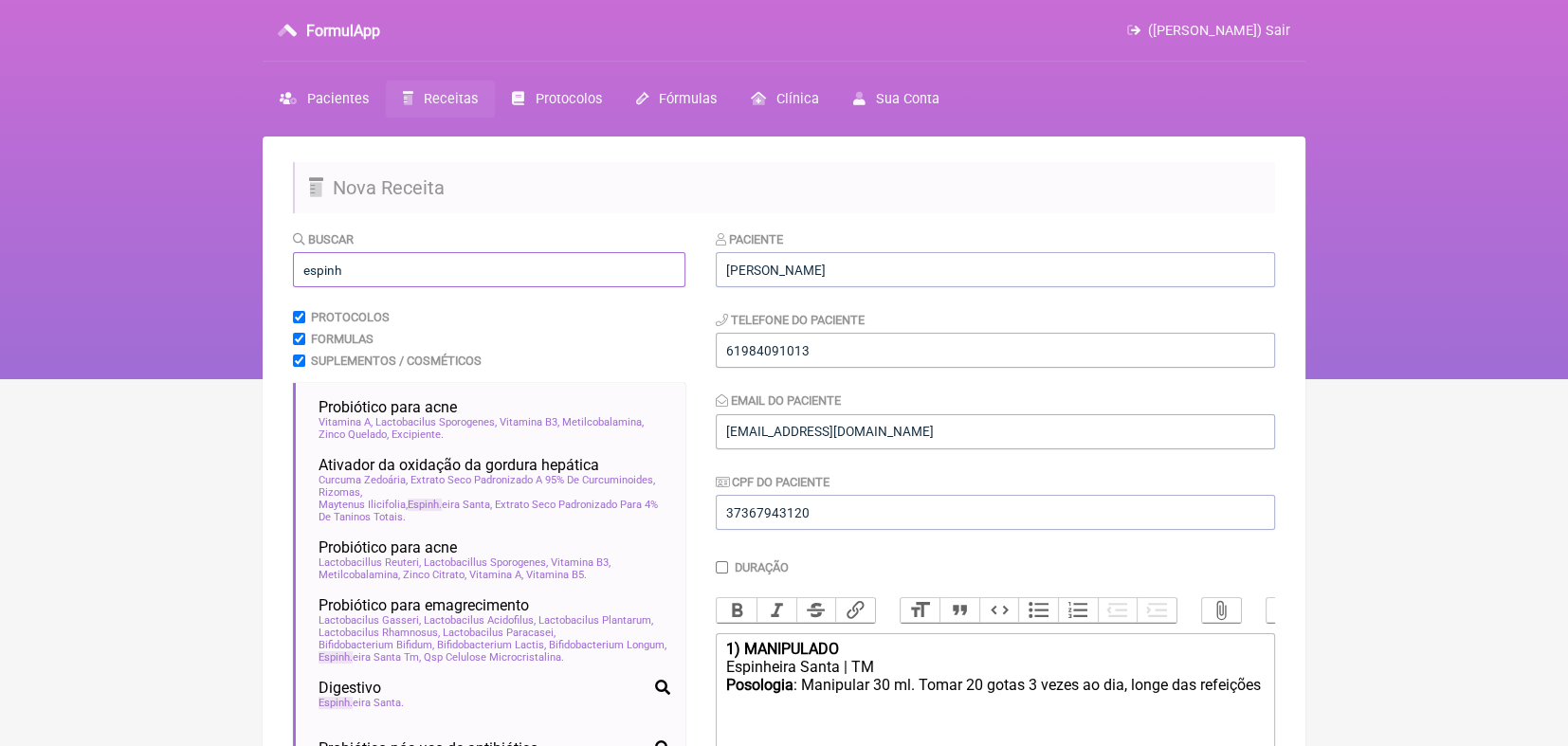
click at [592, 265] on input "espinh" at bounding box center [489, 270] width 392 height 35
type input "e"
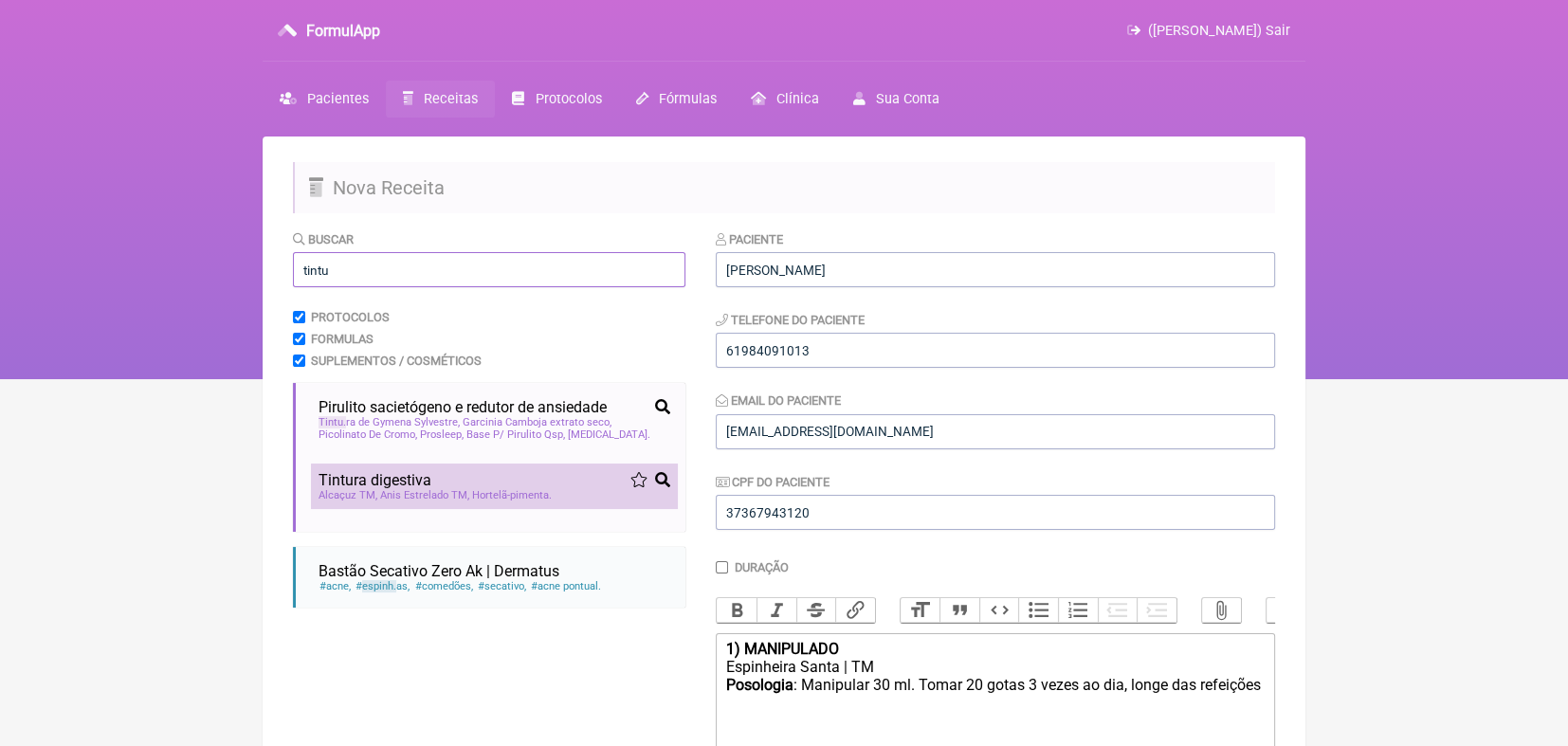
type input "tintu"
click at [482, 499] on span "Hortelã-pimenta" at bounding box center [512, 494] width 80 height 12
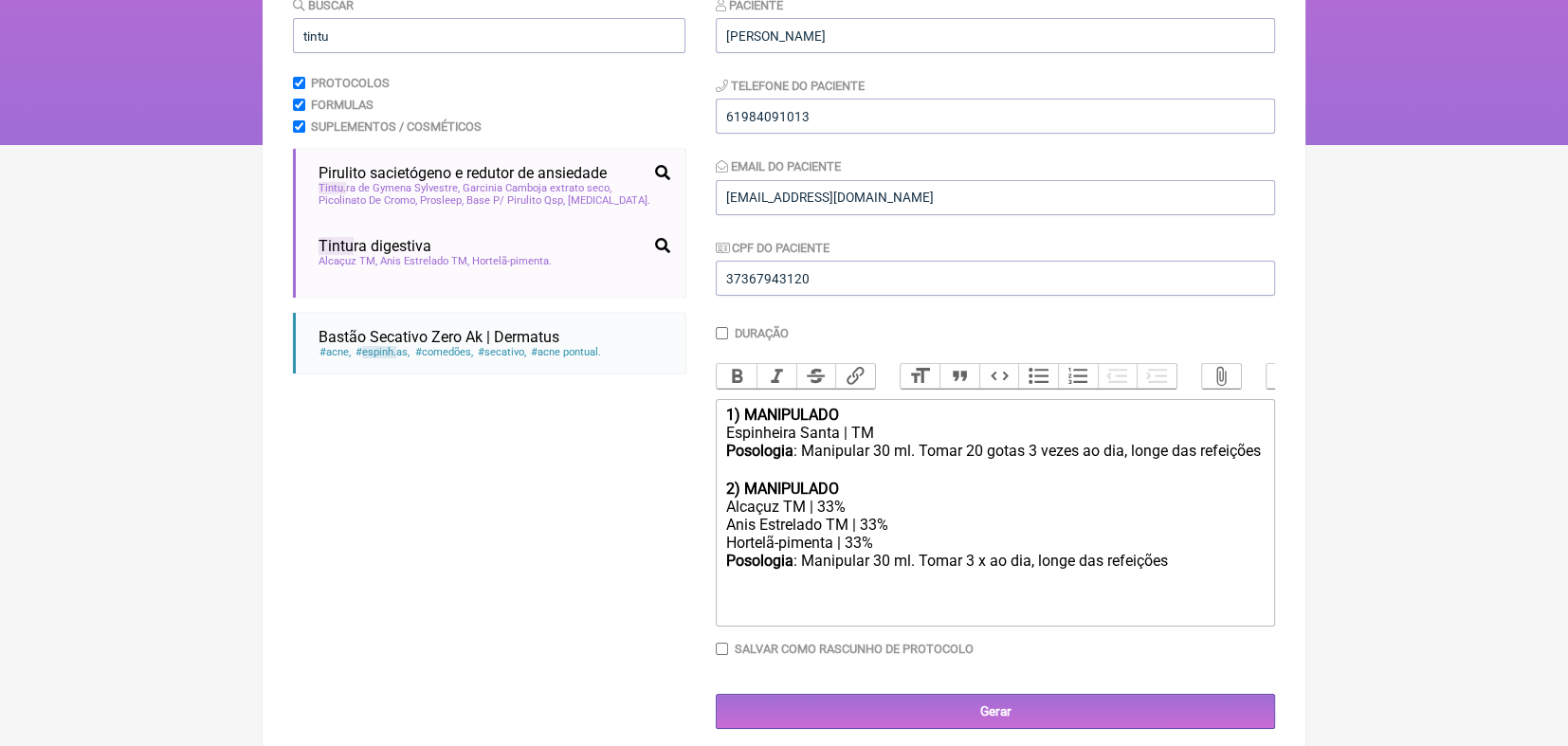
scroll to position [266, 0]
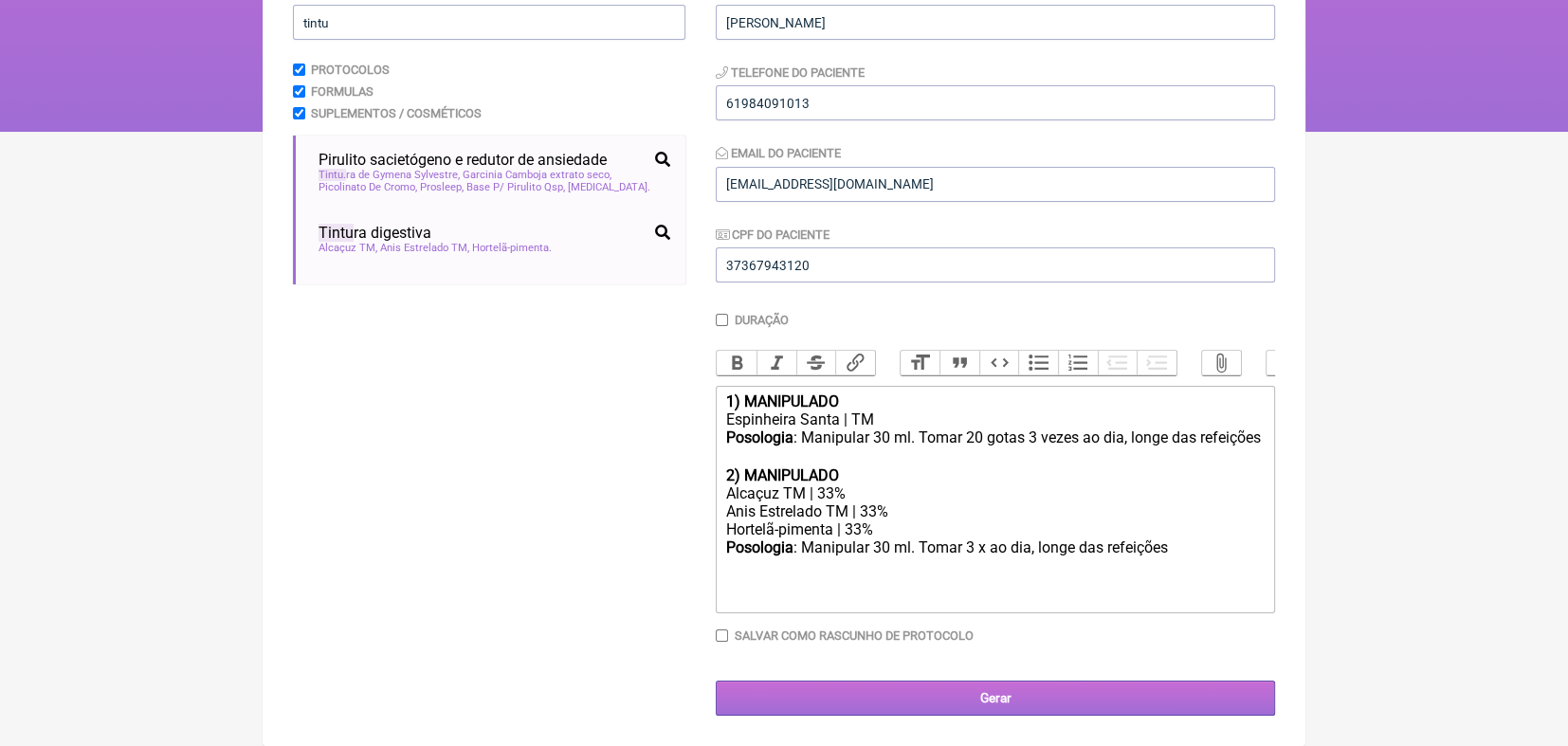
click at [995, 700] on input "Gerar" at bounding box center [995, 698] width 559 height 35
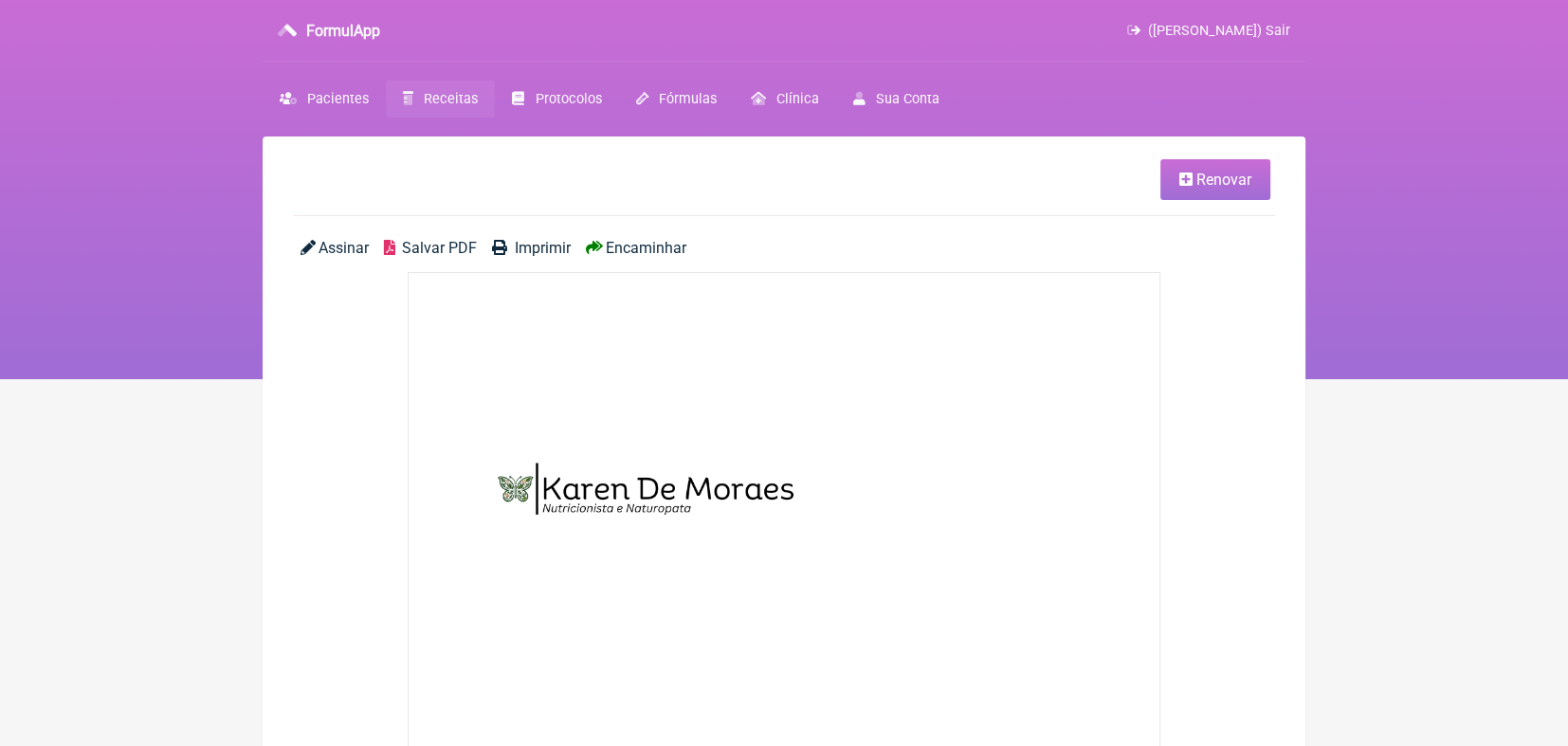
click at [661, 245] on span "Encaminhar" at bounding box center [646, 248] width 81 height 18
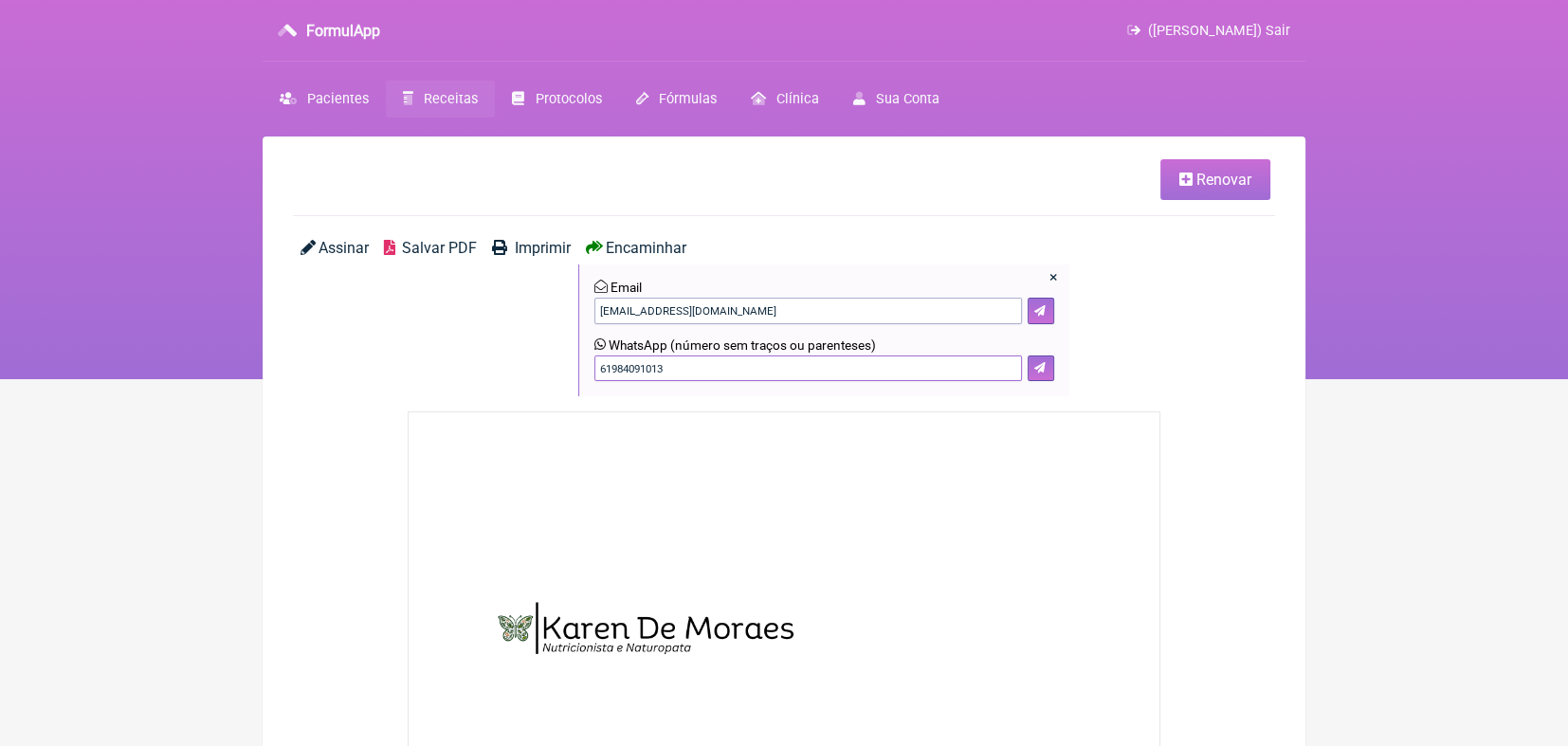
click at [681, 364] on input "61984091013" at bounding box center [808, 368] width 427 height 27
type input "6"
type input "19991164952"
click at [1046, 367] on button at bounding box center [1041, 368] width 27 height 27
